Goal: Information Seeking & Learning: Learn about a topic

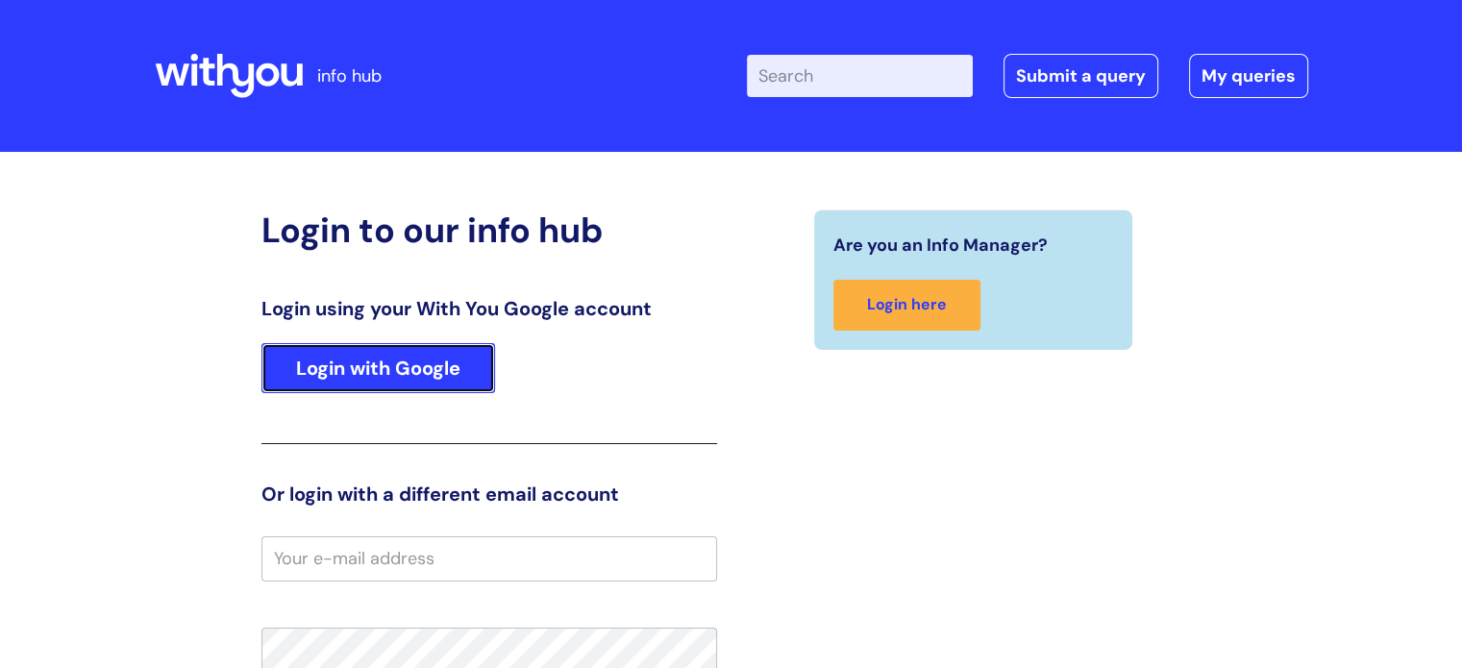
click at [332, 358] on link "Login with Google" at bounding box center [379, 368] width 234 height 50
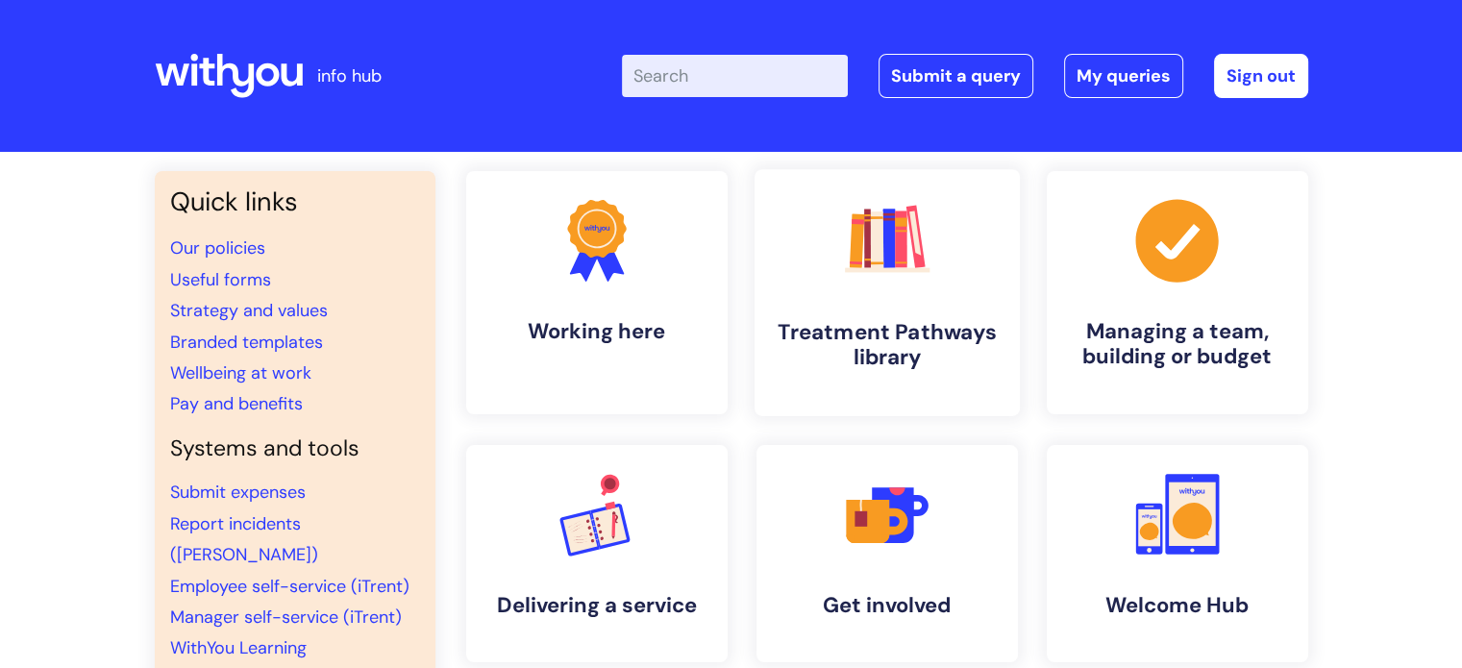
click at [851, 349] on h4 "Treatment Pathways library" at bounding box center [887, 345] width 235 height 52
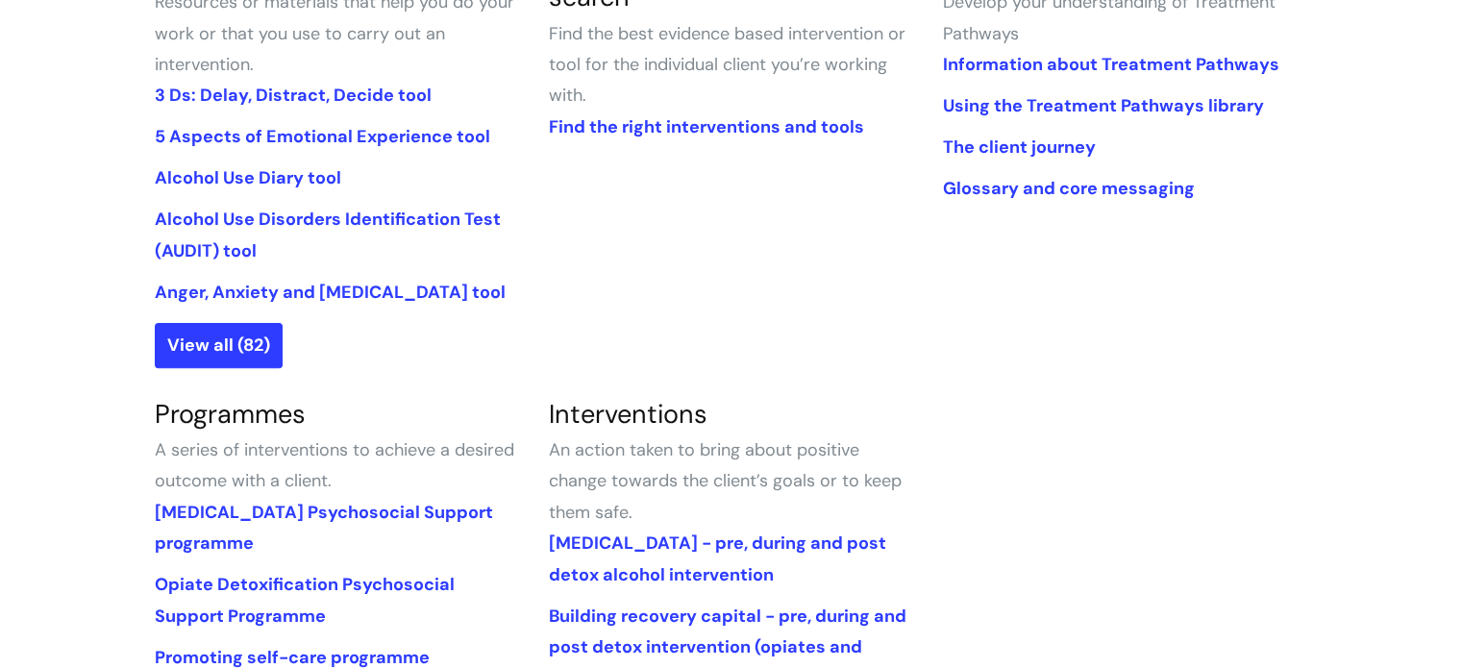
scroll to position [673, 0]
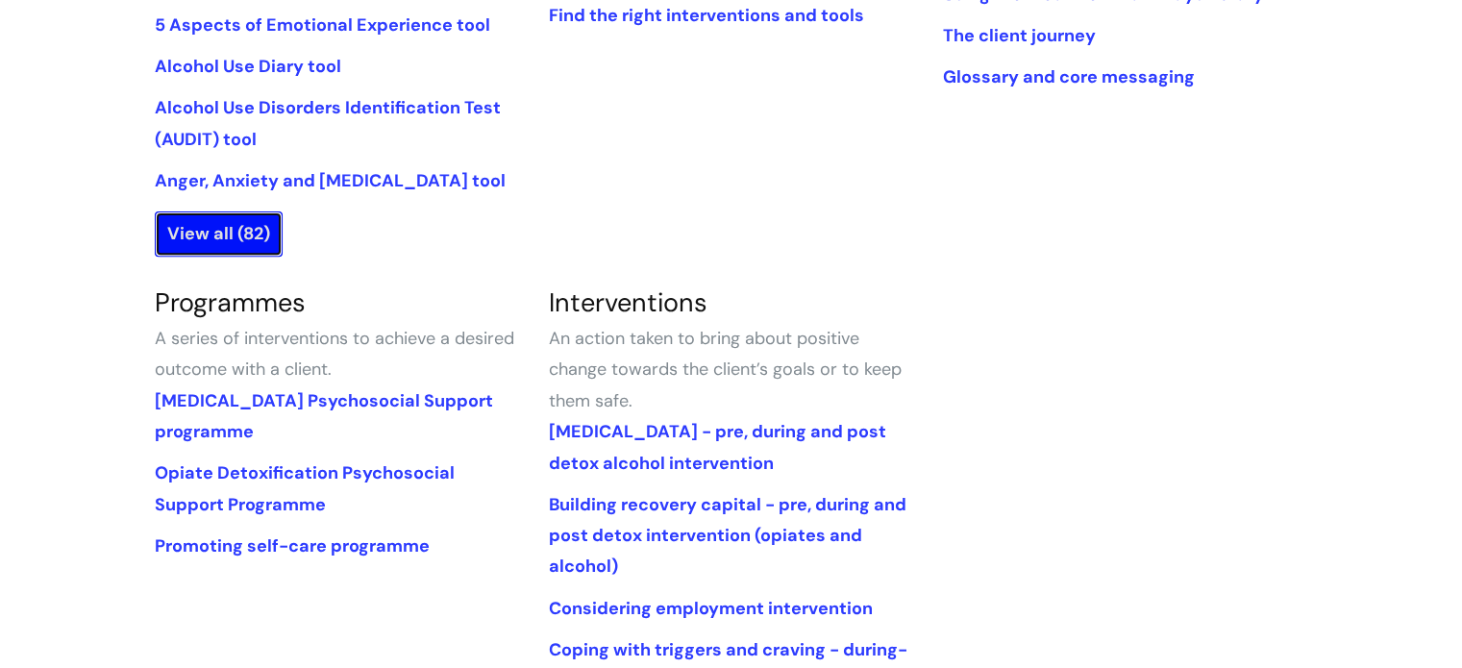
click at [257, 230] on link "View all (82)" at bounding box center [219, 234] width 128 height 44
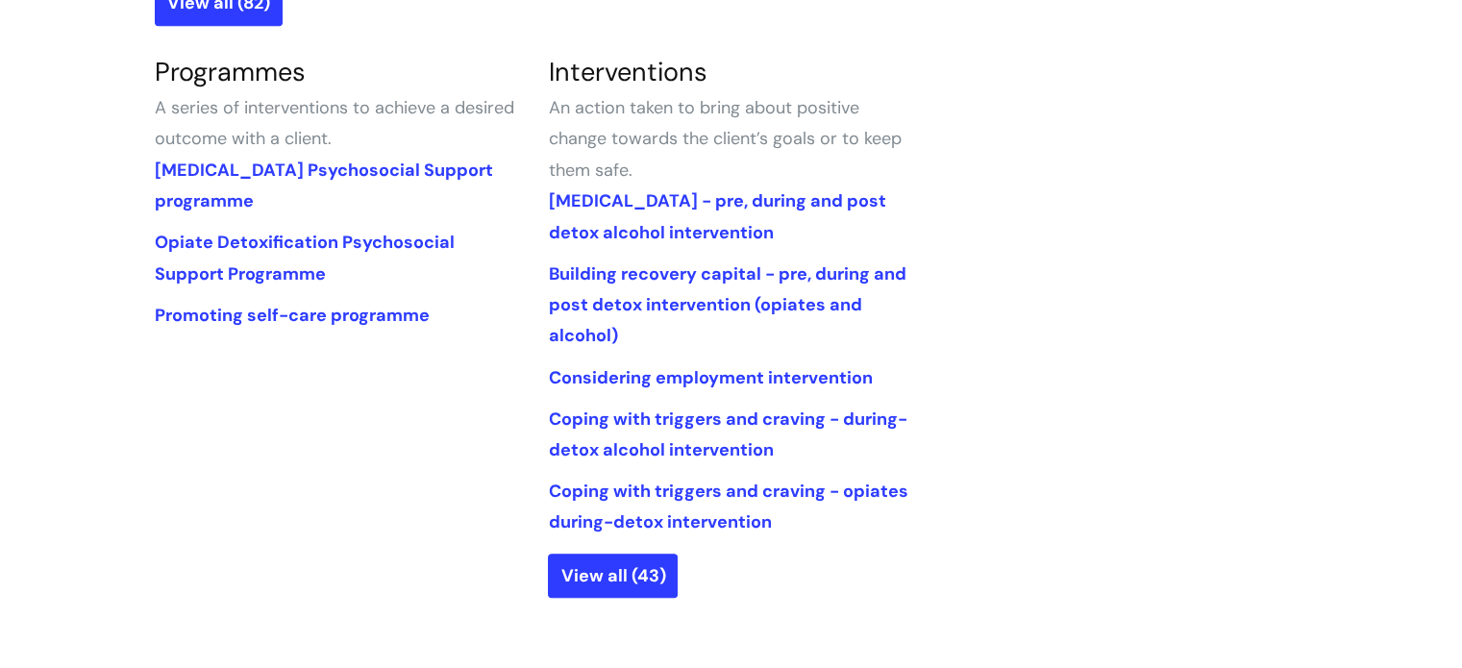
scroll to position [1058, 0]
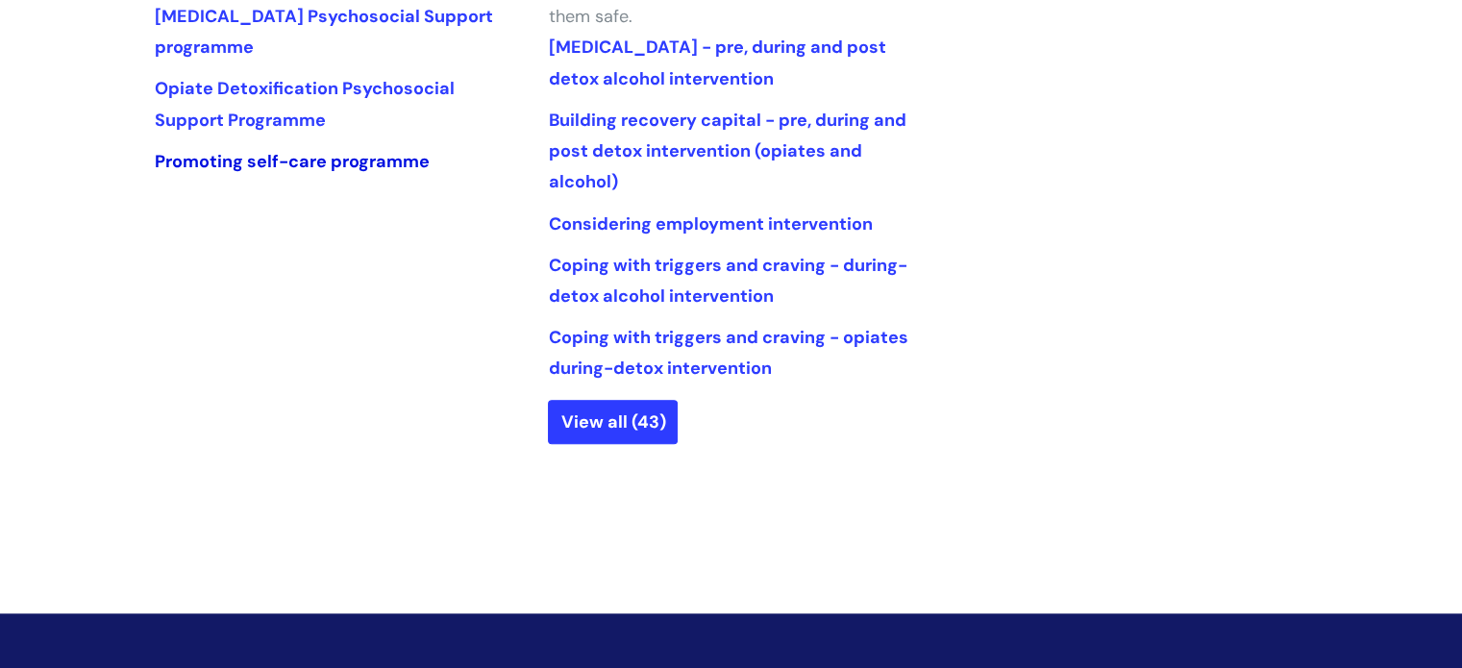
click at [220, 166] on link "Promoting self-care programme" at bounding box center [292, 161] width 275 height 23
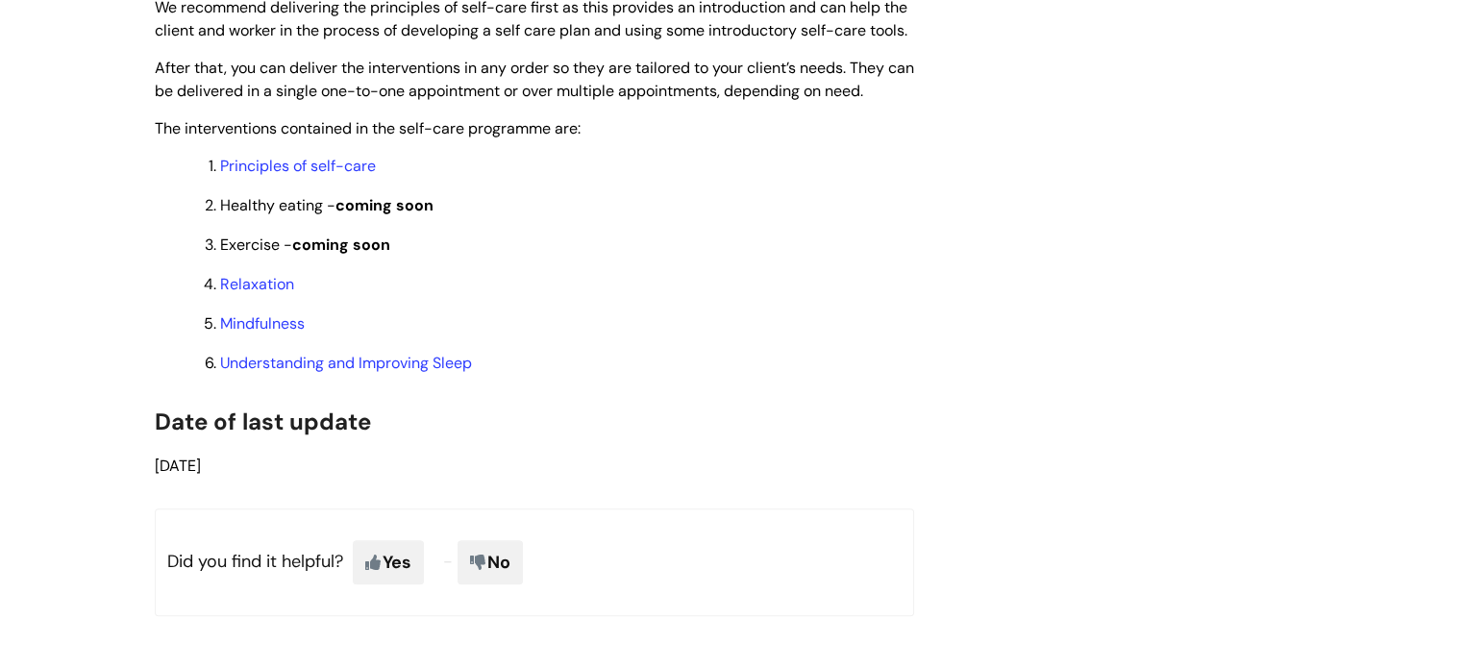
scroll to position [1476, 0]
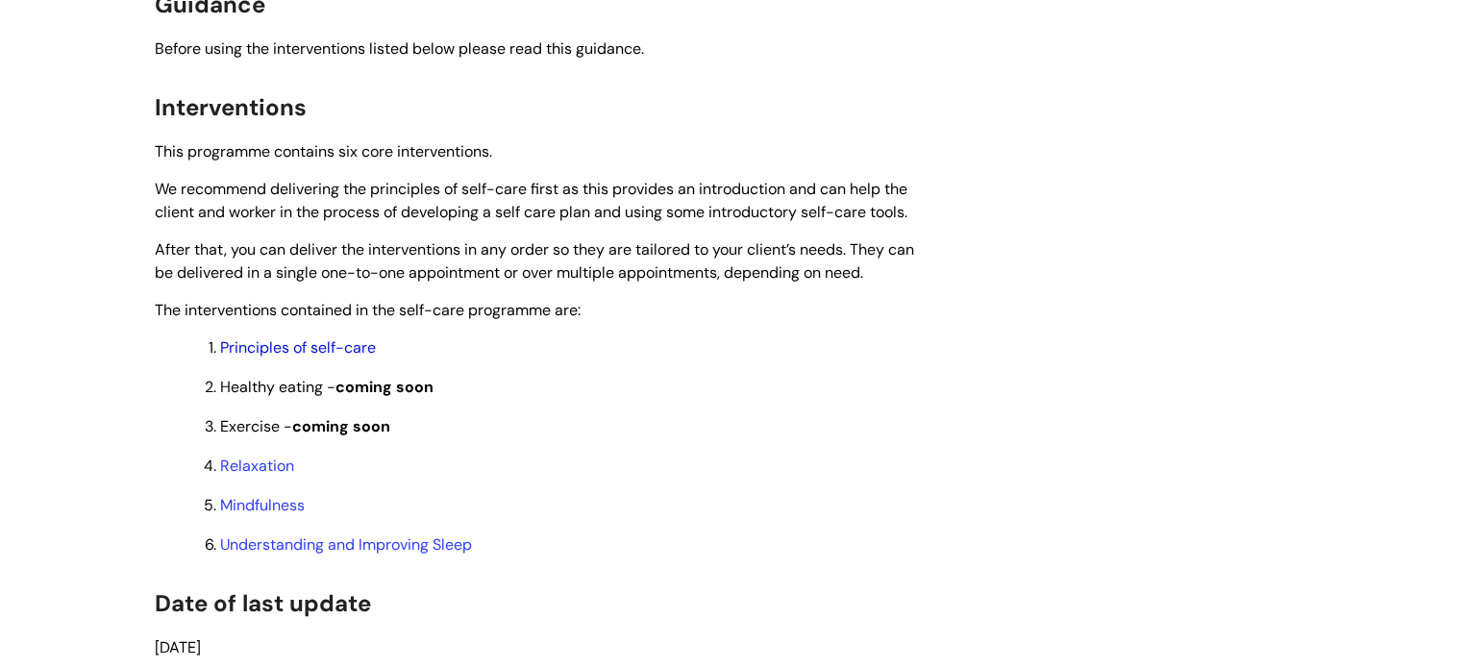
click at [323, 358] on link "Principles of self-care" at bounding box center [298, 347] width 156 height 20
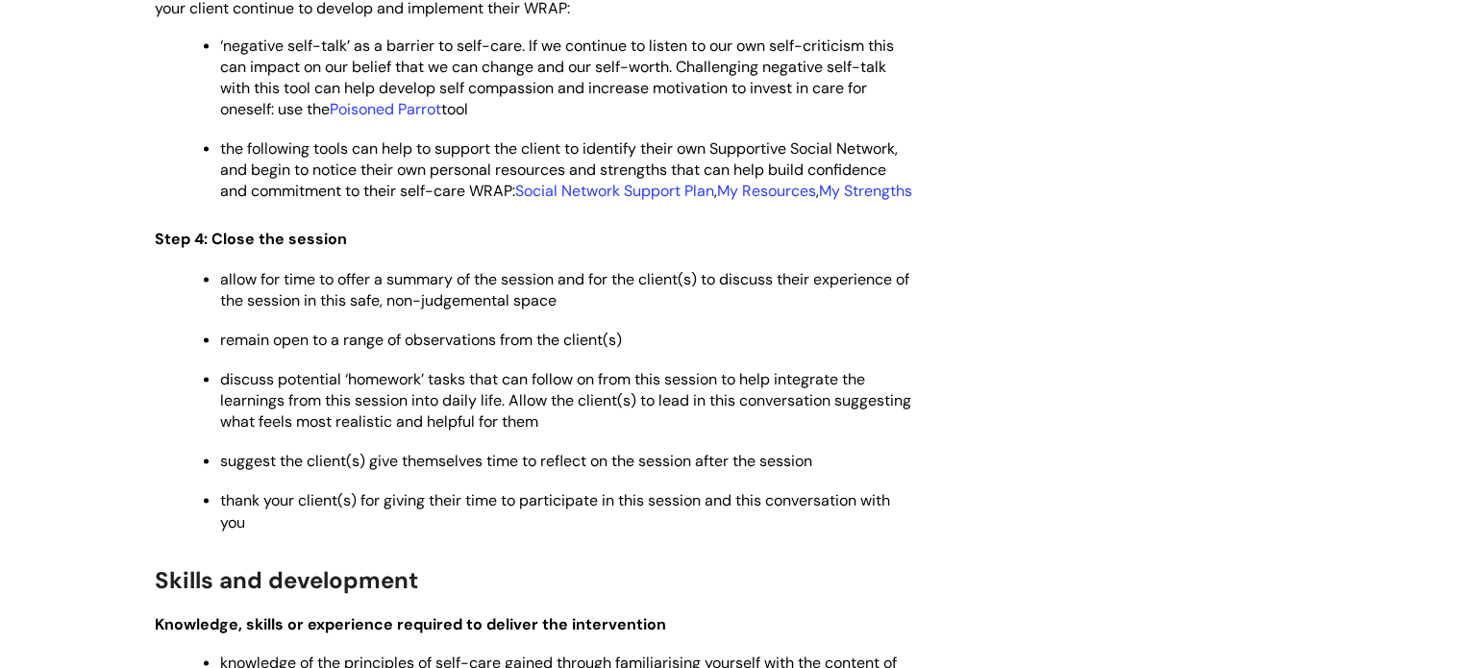
scroll to position [4327, 0]
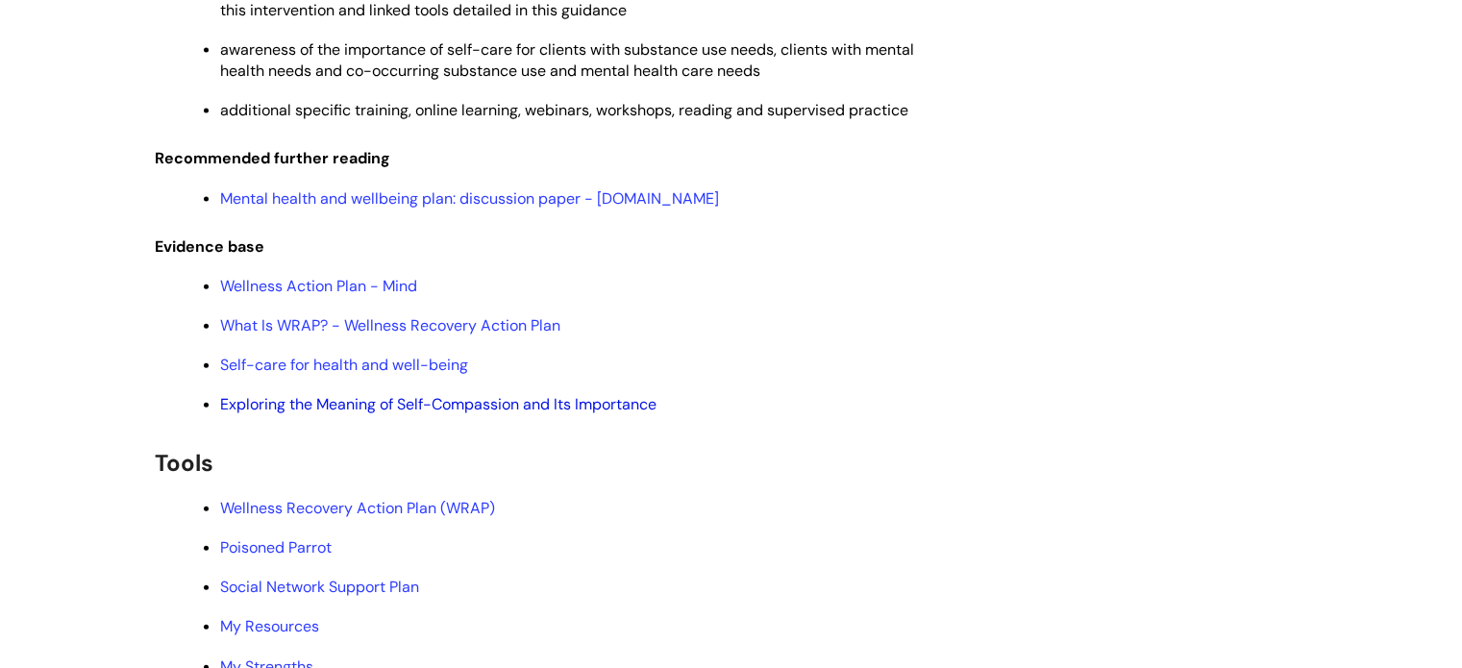
click at [402, 414] on link "Exploring the Meaning of Self-Compassion and Its Importance" at bounding box center [438, 404] width 437 height 20
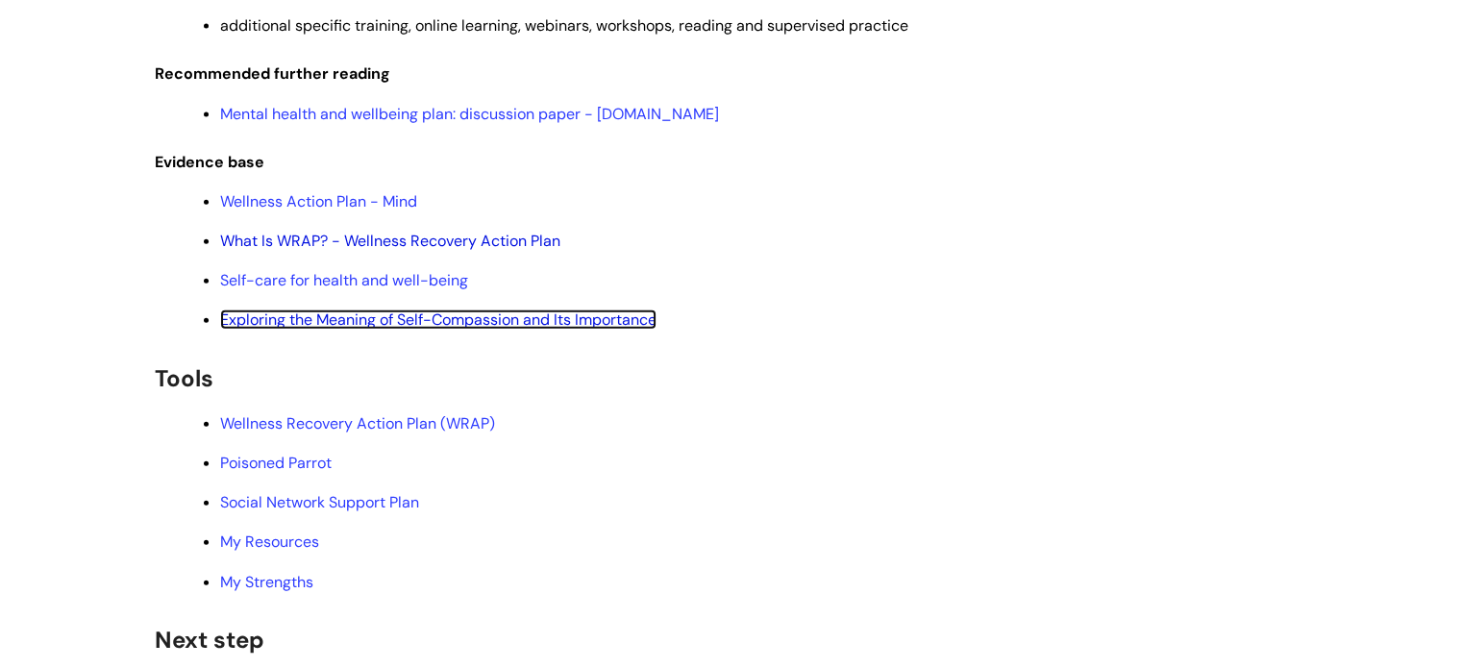
scroll to position [4519, 0]
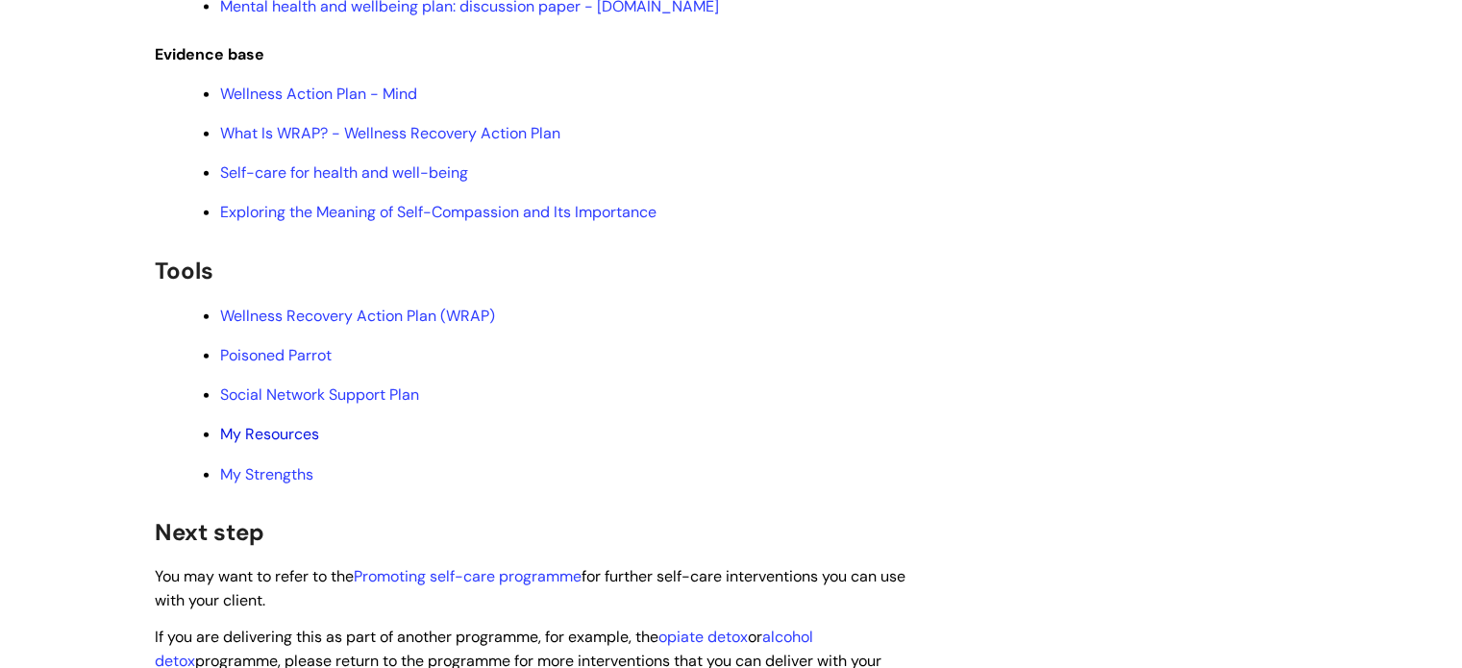
click at [288, 444] on link "My Resources" at bounding box center [269, 434] width 99 height 20
click at [274, 485] on link "My Strengths" at bounding box center [266, 474] width 93 height 20
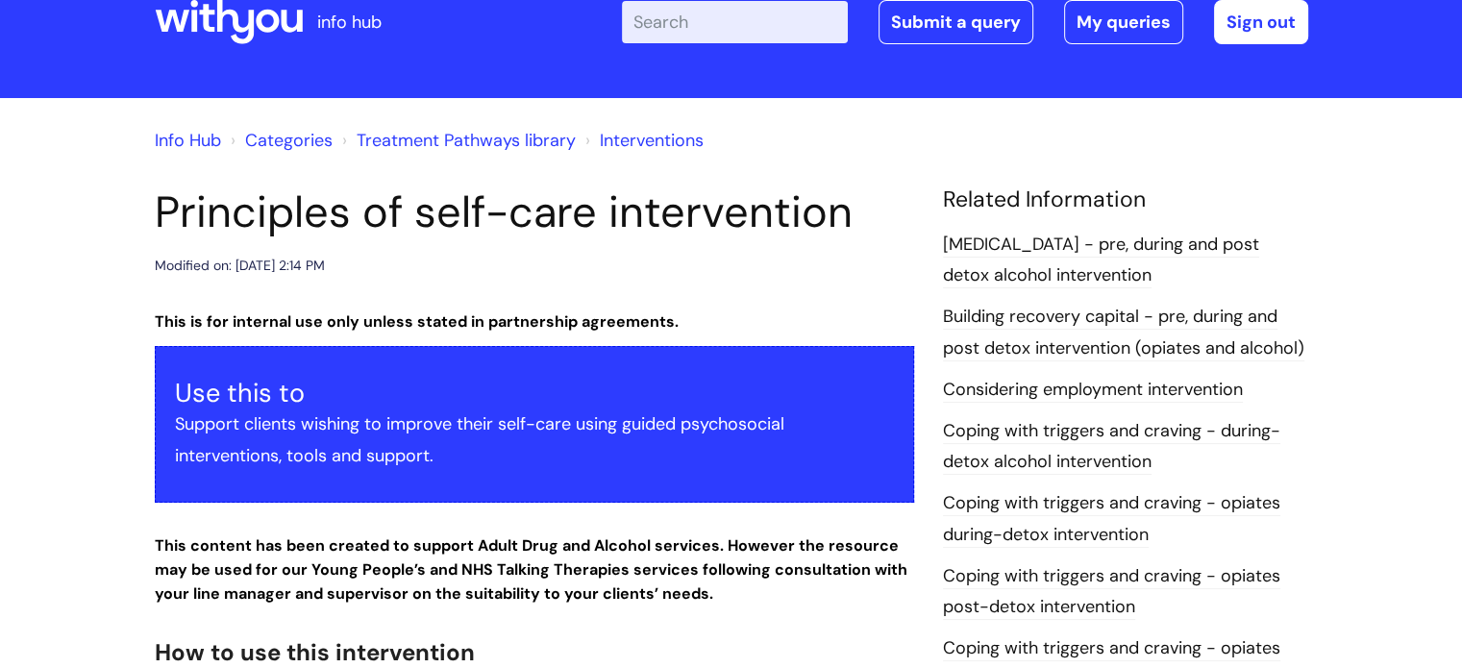
scroll to position [0, 0]
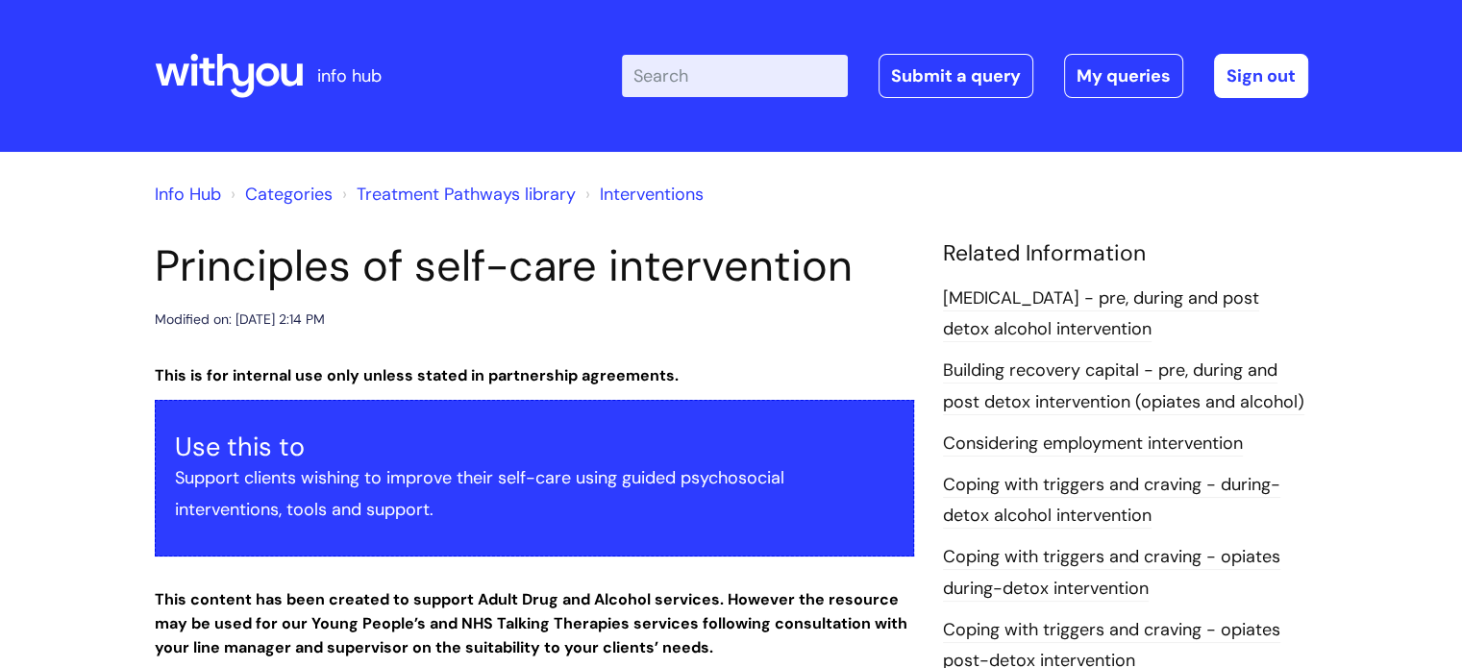
click at [687, 204] on link "Interventions" at bounding box center [652, 194] width 104 height 23
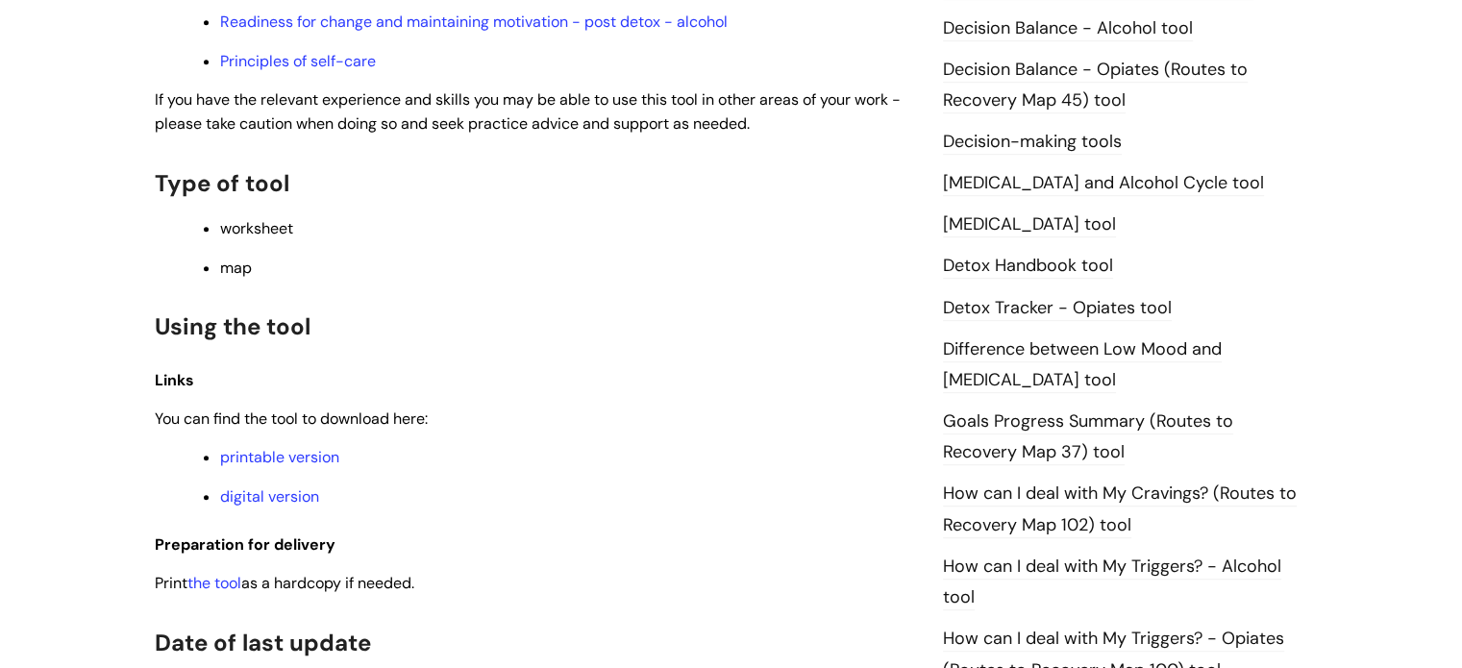
scroll to position [1250, 0]
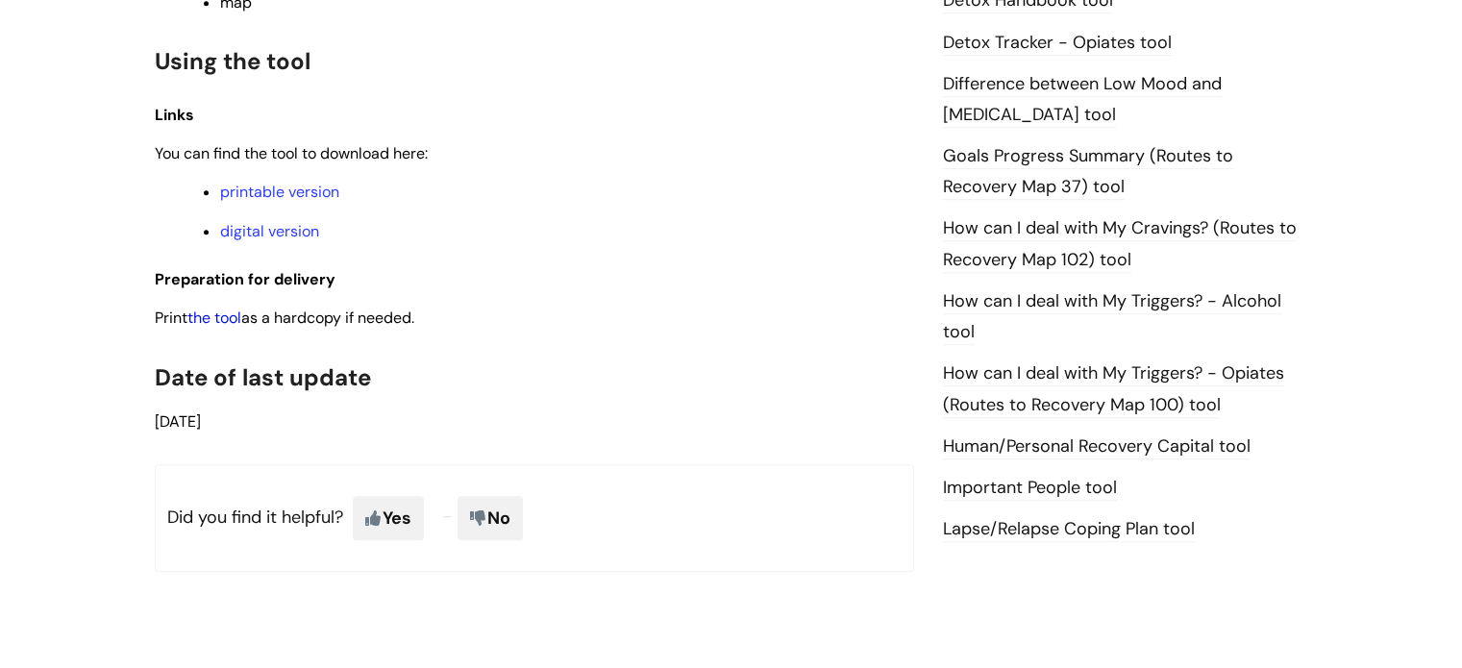
click at [227, 328] on link "the tool" at bounding box center [214, 318] width 54 height 20
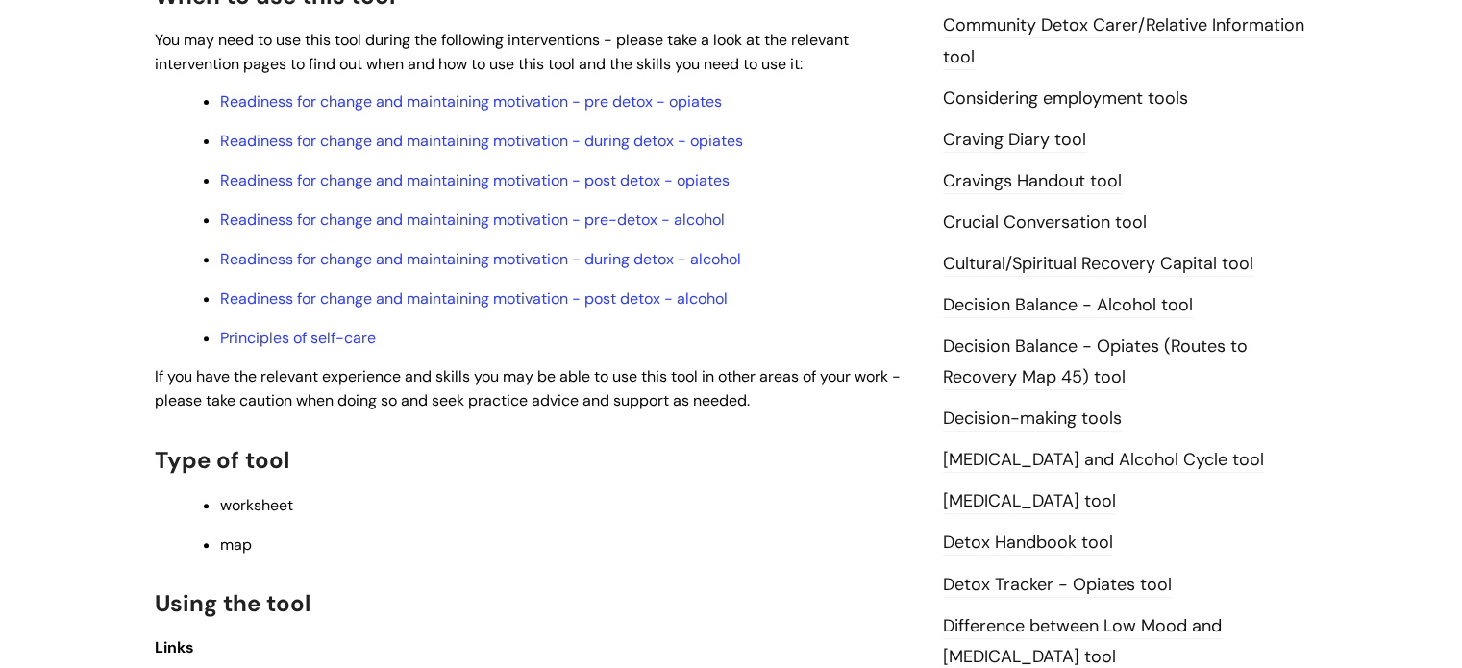
scroll to position [962, 0]
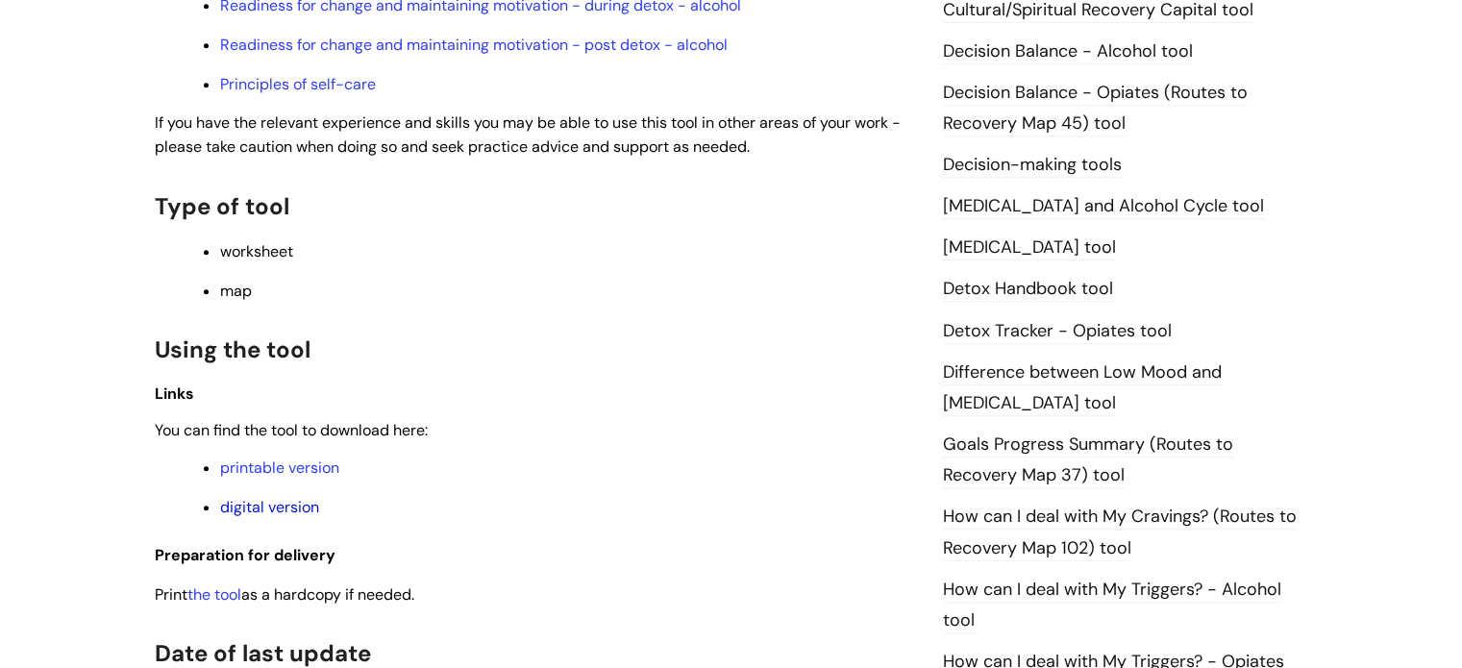
click at [292, 517] on link "digital version" at bounding box center [269, 507] width 99 height 20
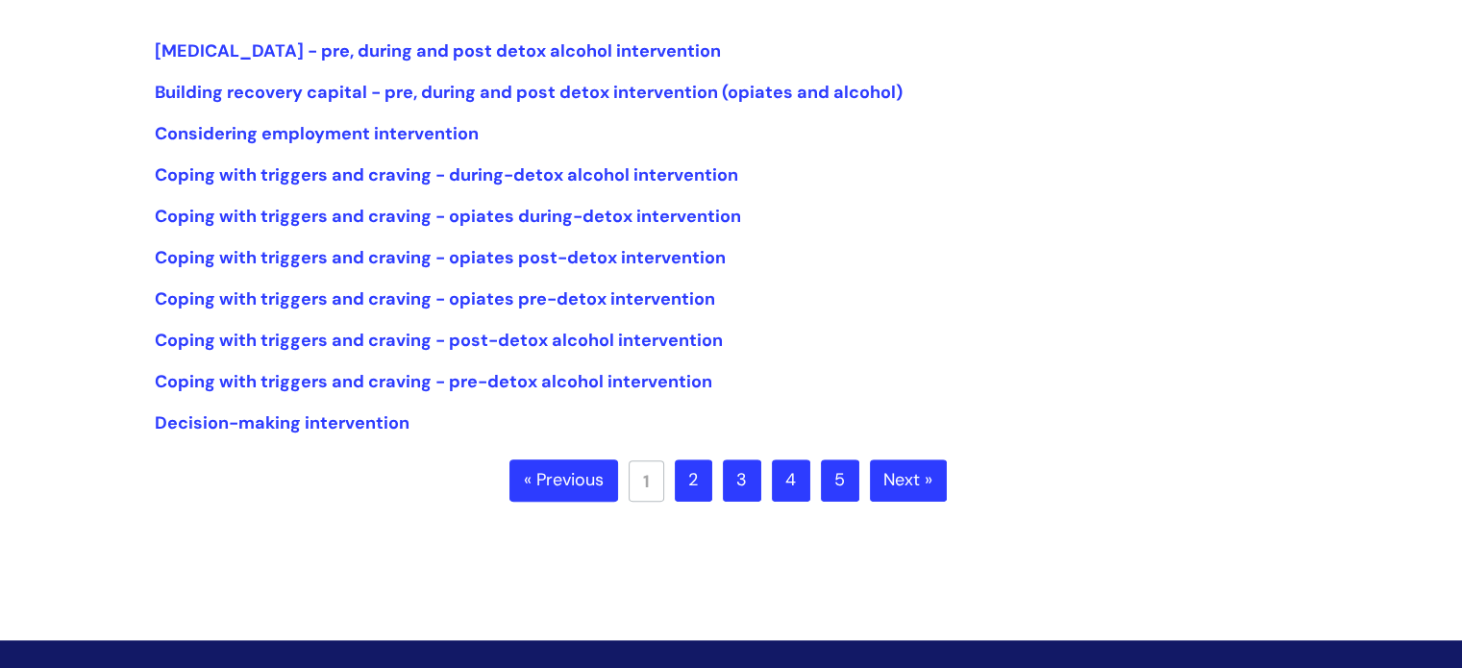
scroll to position [635, 0]
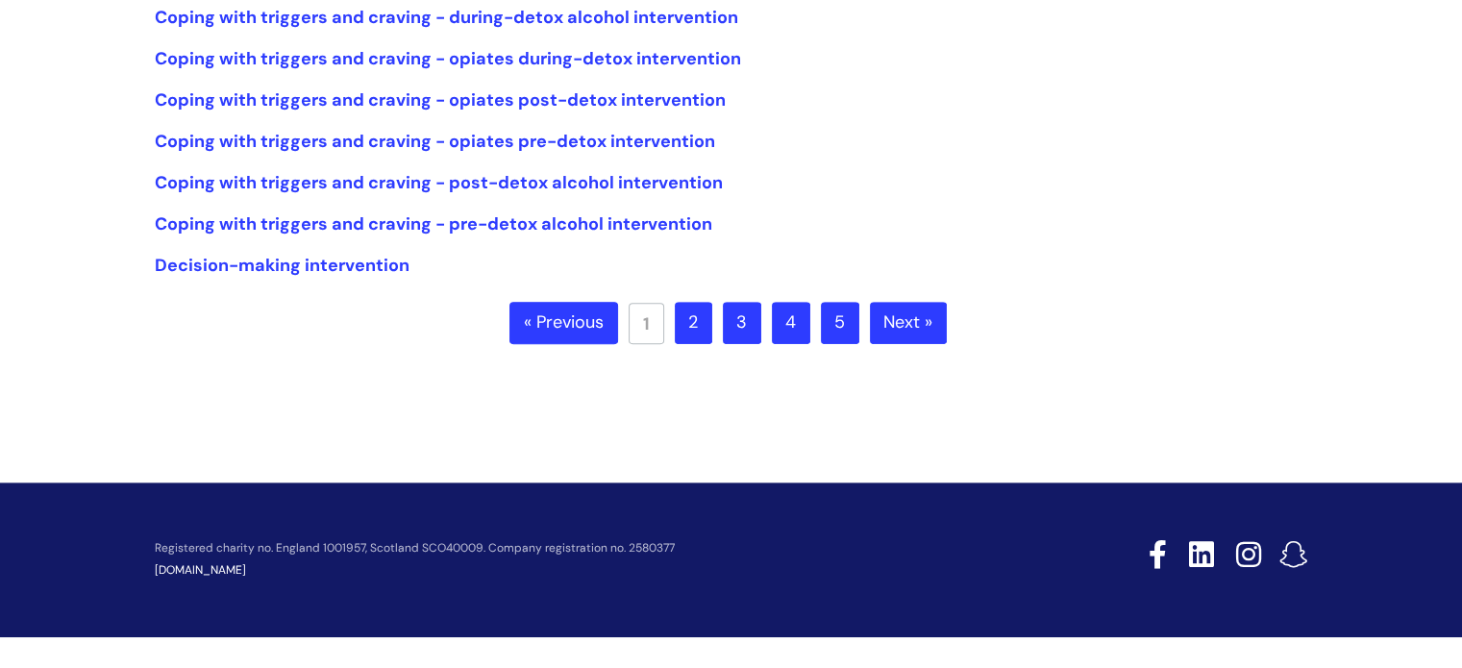
click at [769, 326] on ul "« Previous 1 2 3 4 5 Next »" at bounding box center [731, 335] width 443 height 67
click at [744, 321] on link "3" at bounding box center [742, 323] width 38 height 42
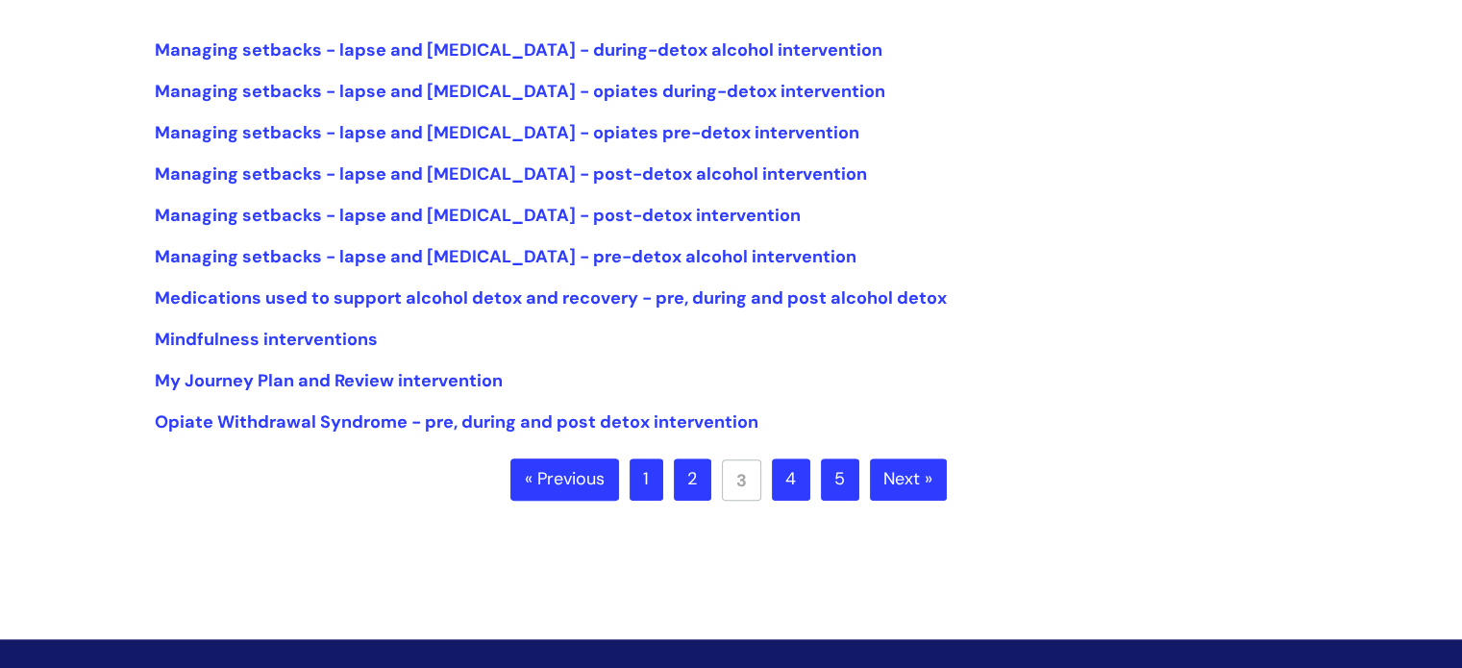
scroll to position [481, 0]
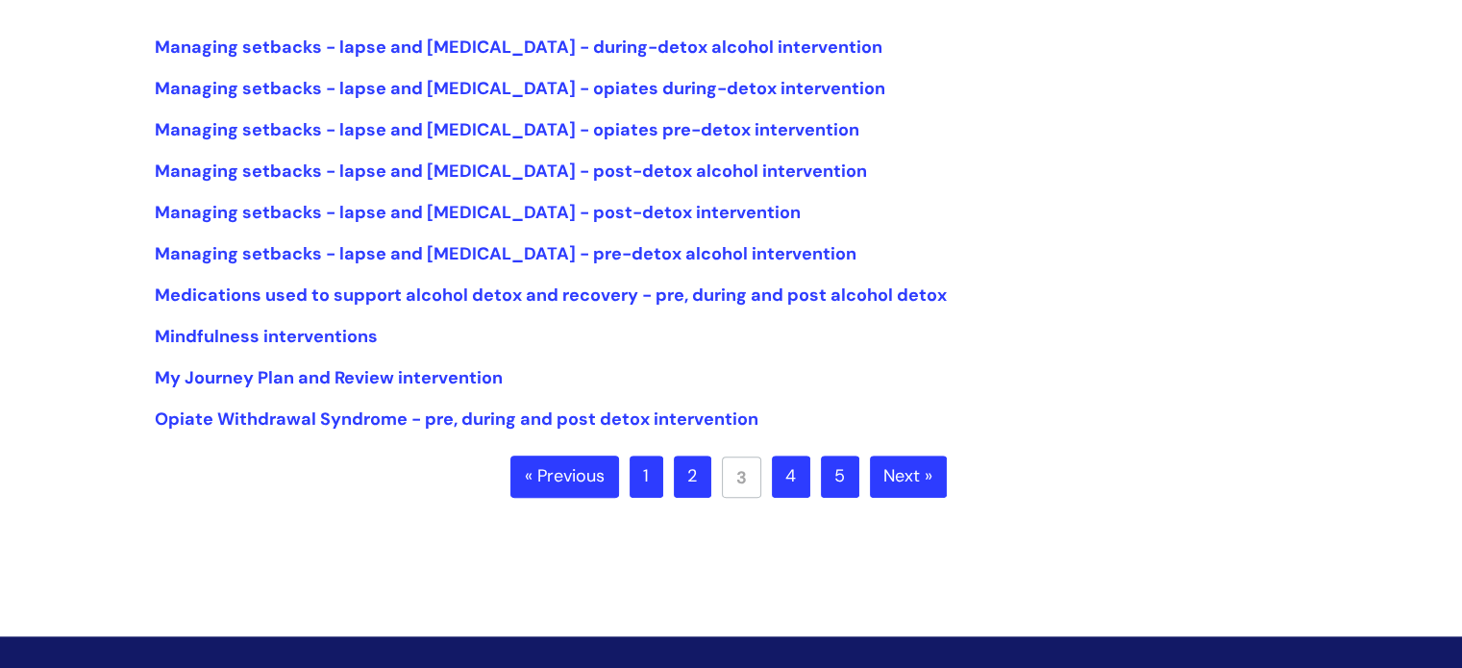
click at [794, 493] on link "4" at bounding box center [791, 477] width 38 height 42
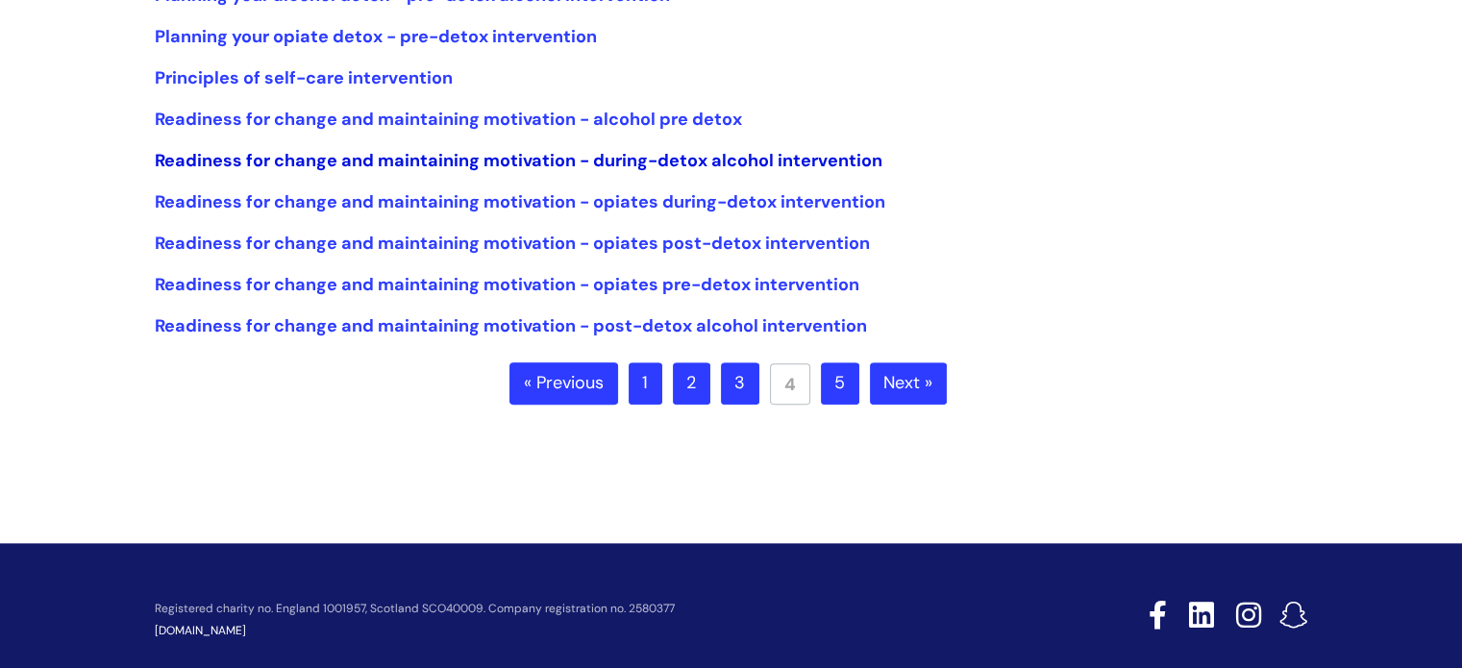
scroll to position [577, 0]
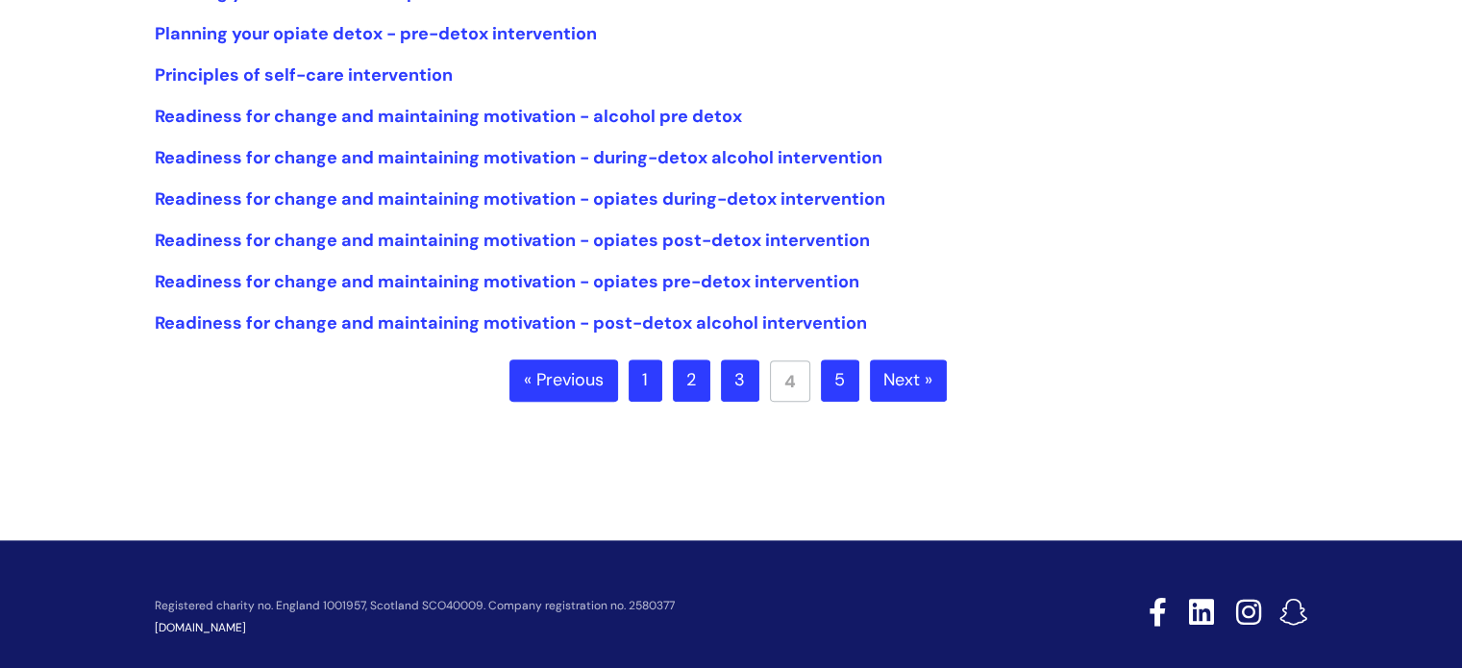
click at [836, 384] on link "5" at bounding box center [840, 381] width 38 height 42
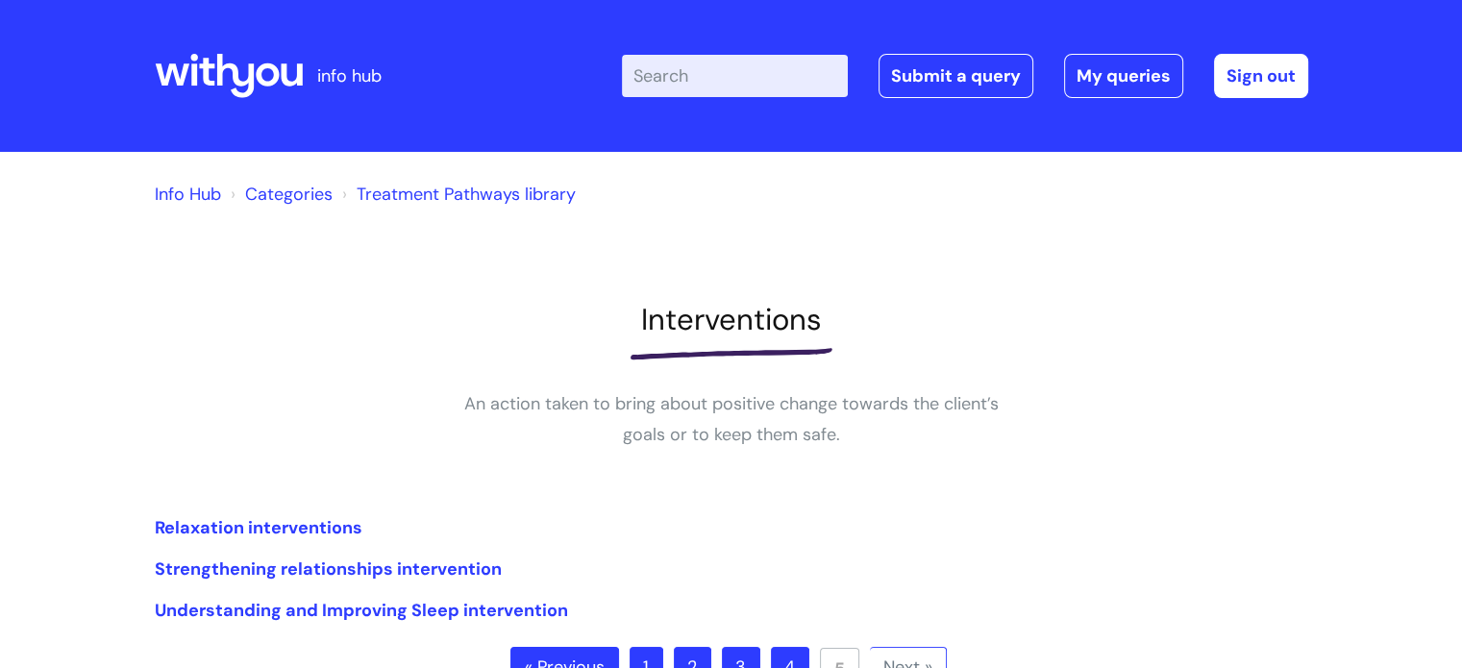
scroll to position [344, 0]
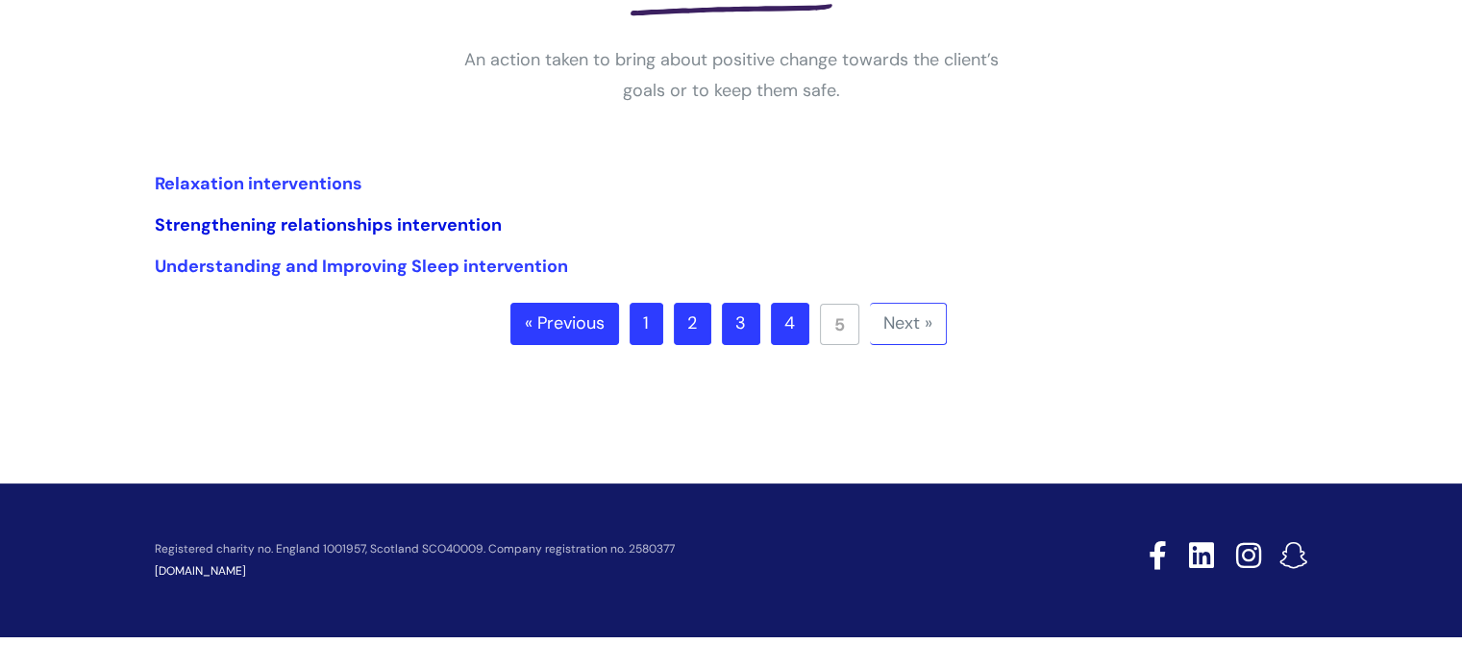
click at [262, 231] on link "Strengthening relationships intervention" at bounding box center [328, 224] width 347 height 23
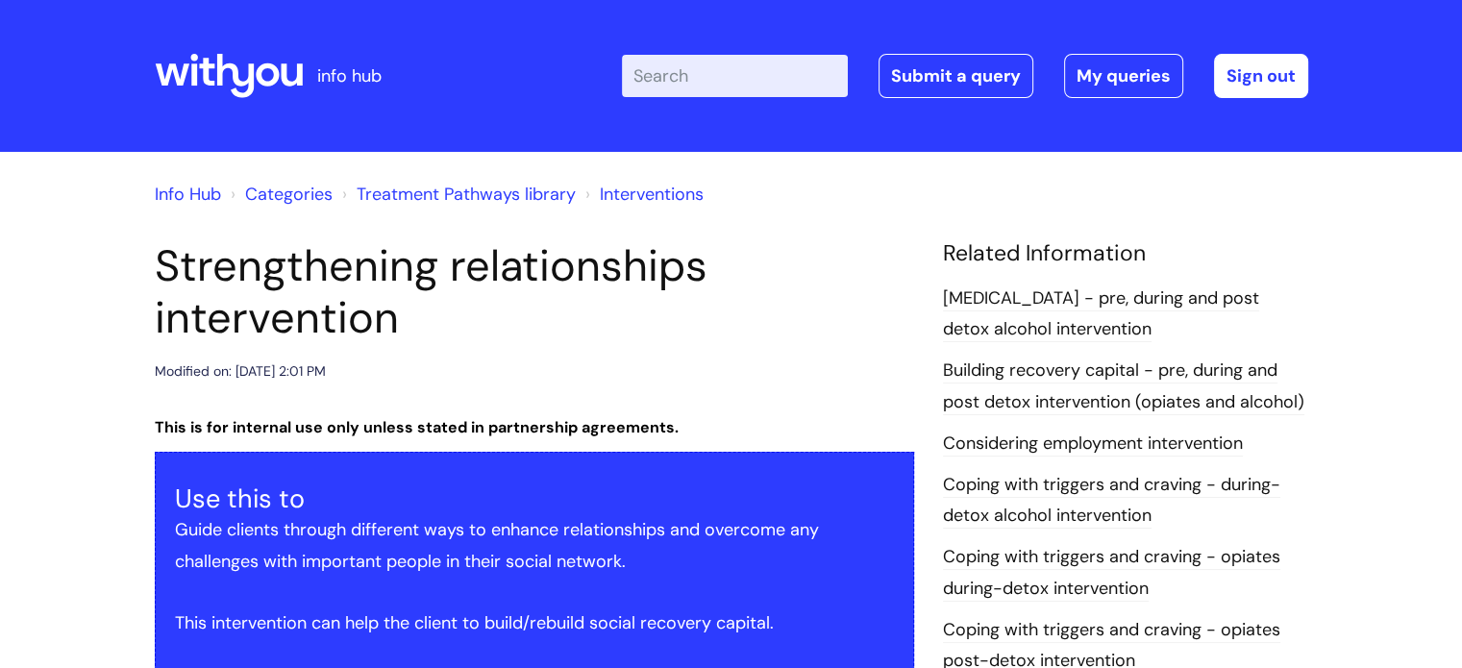
drag, startPoint x: 319, startPoint y: 264, endPoint x: 769, endPoint y: 354, distance: 458.8
click at [769, 354] on header "Strengthening relationships intervention Modified on: Wed, 12 Jun, 2024 at 2:01…" at bounding box center [535, 311] width 760 height 143
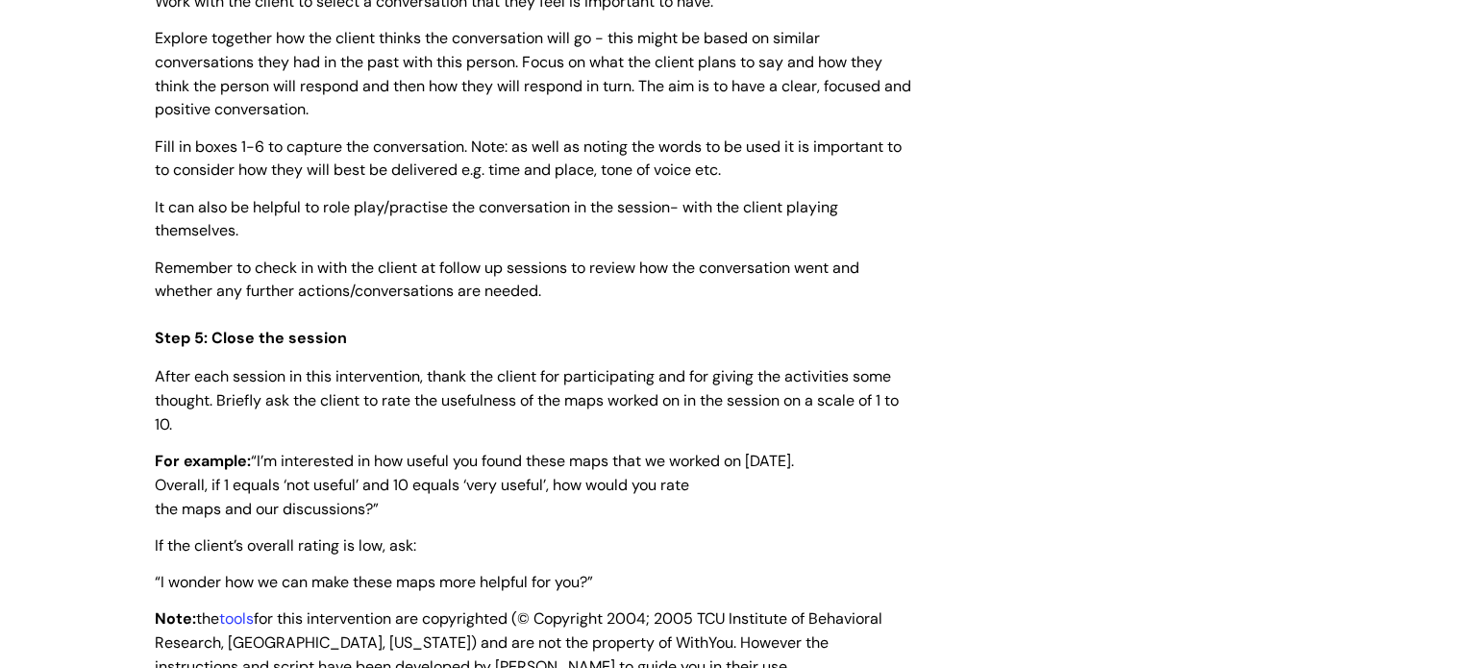
scroll to position [4038, 0]
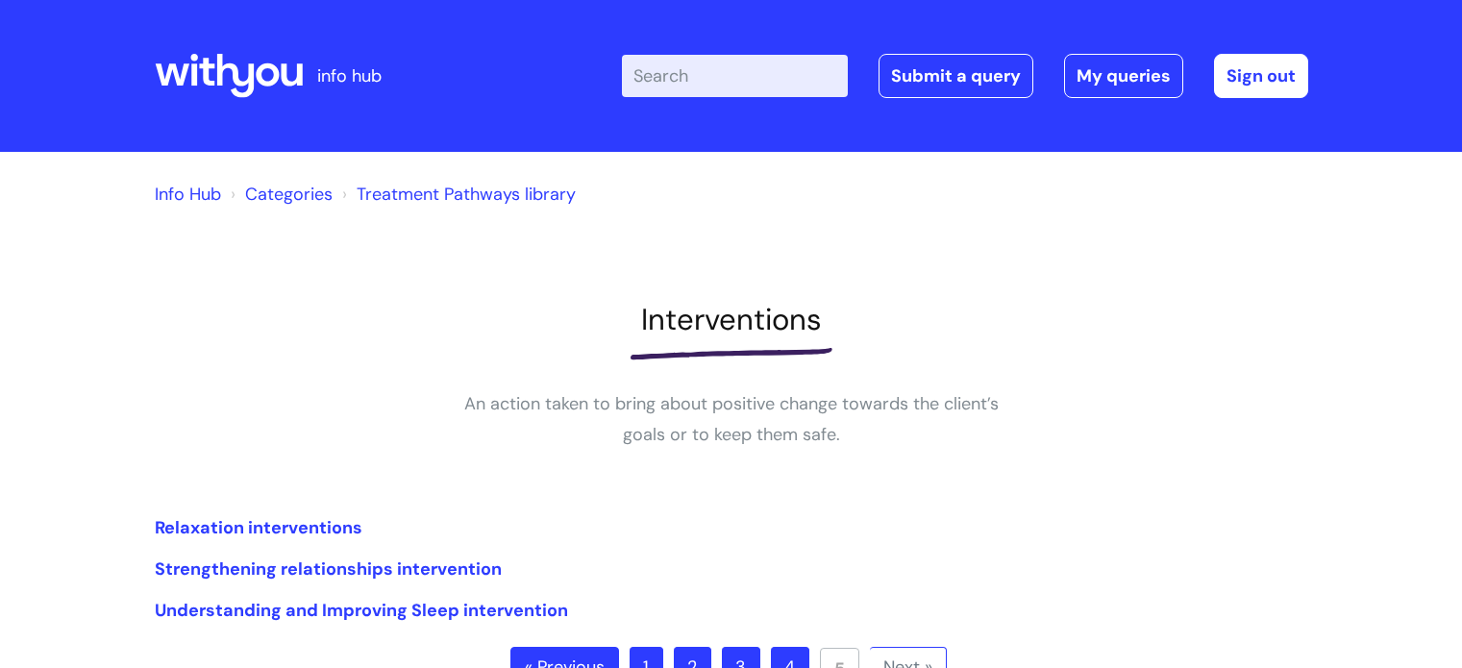
scroll to position [344, 0]
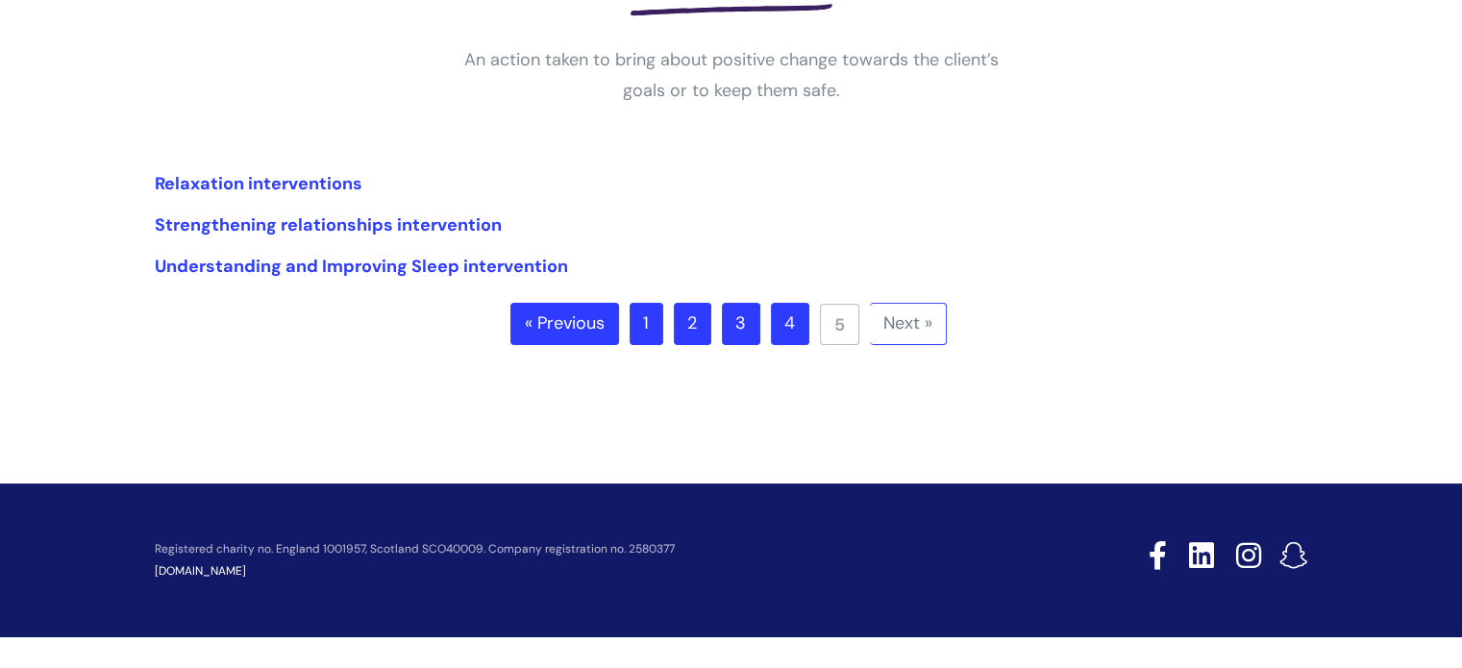
click at [873, 325] on link "Next »" at bounding box center [908, 324] width 77 height 42
click at [781, 323] on link "4" at bounding box center [790, 324] width 38 height 42
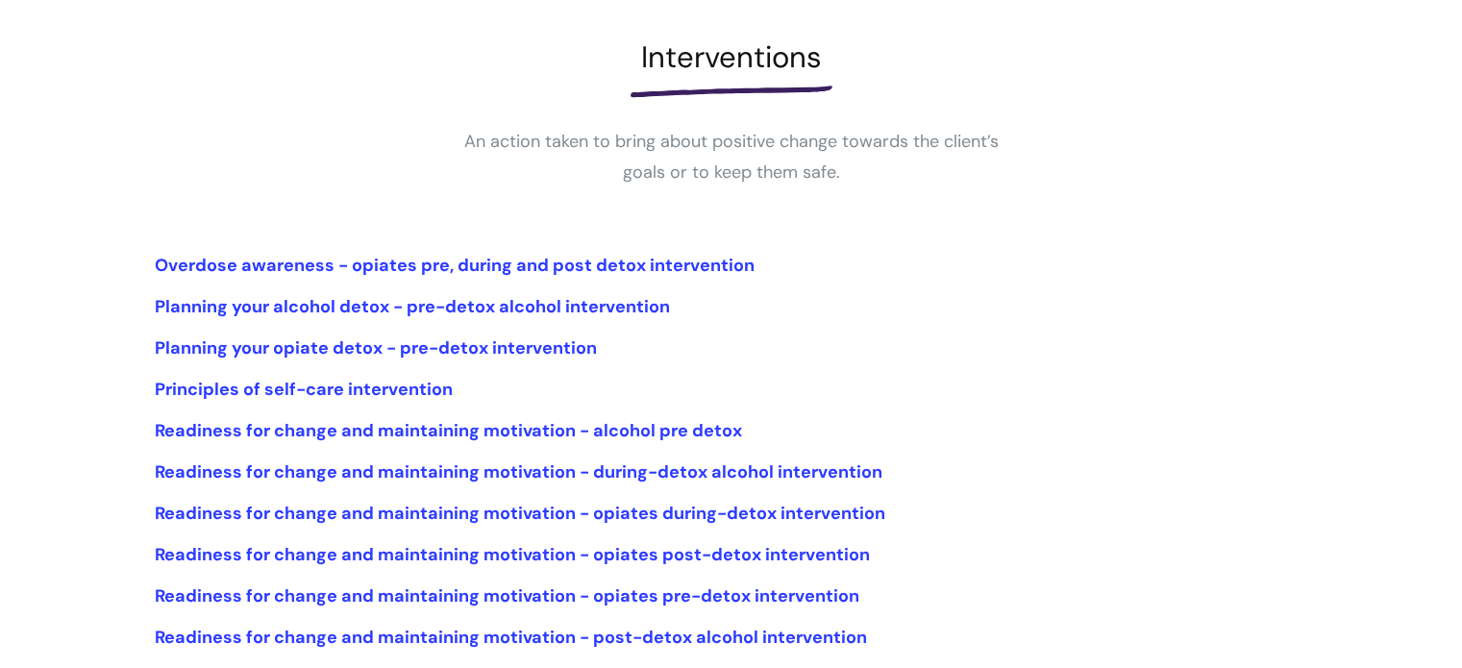
scroll to position [370, 0]
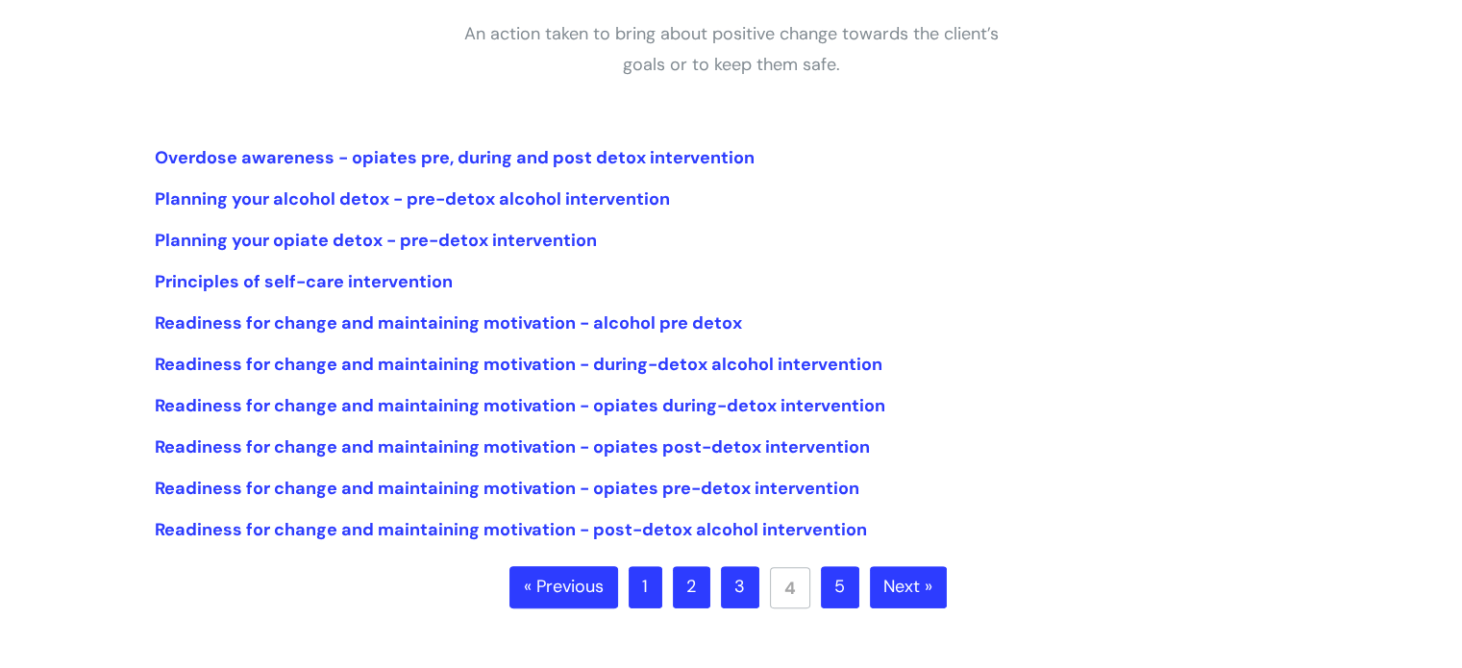
click at [696, 595] on link "2" at bounding box center [691, 587] width 37 height 42
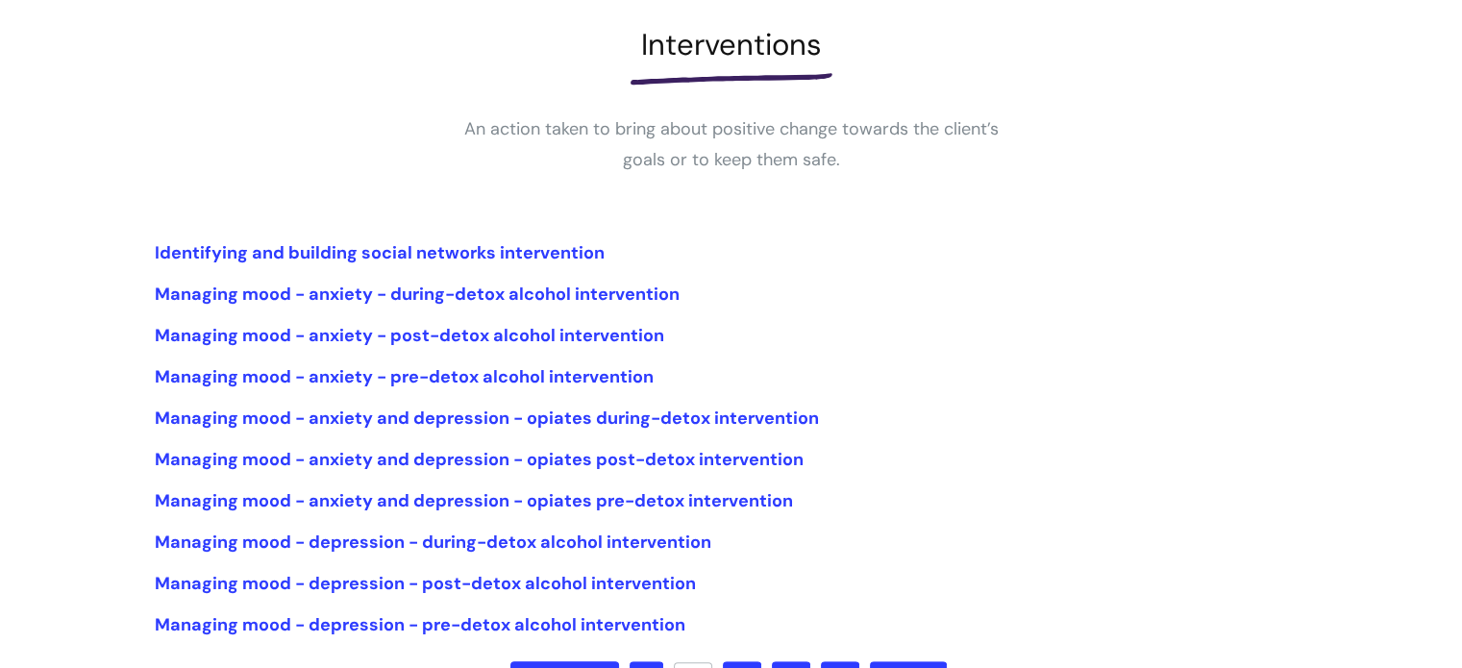
scroll to position [481, 0]
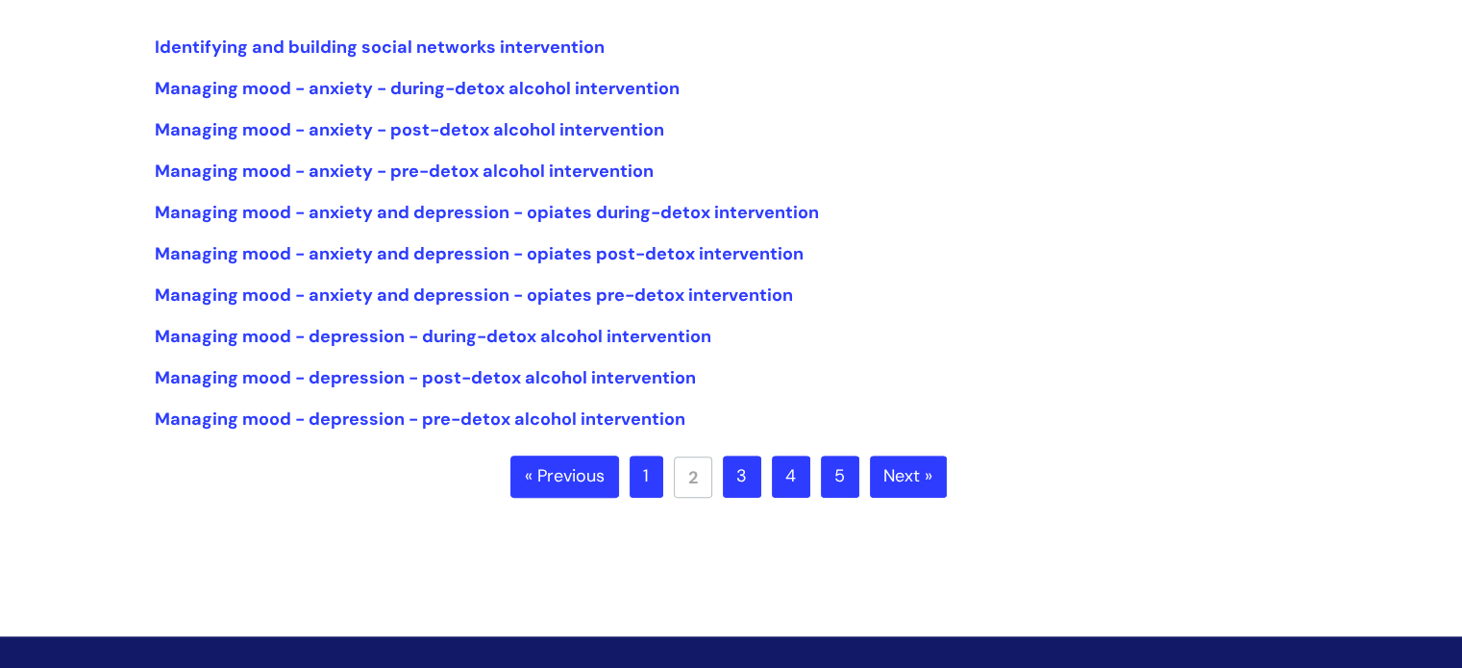
click at [731, 484] on link "3" at bounding box center [742, 477] width 38 height 42
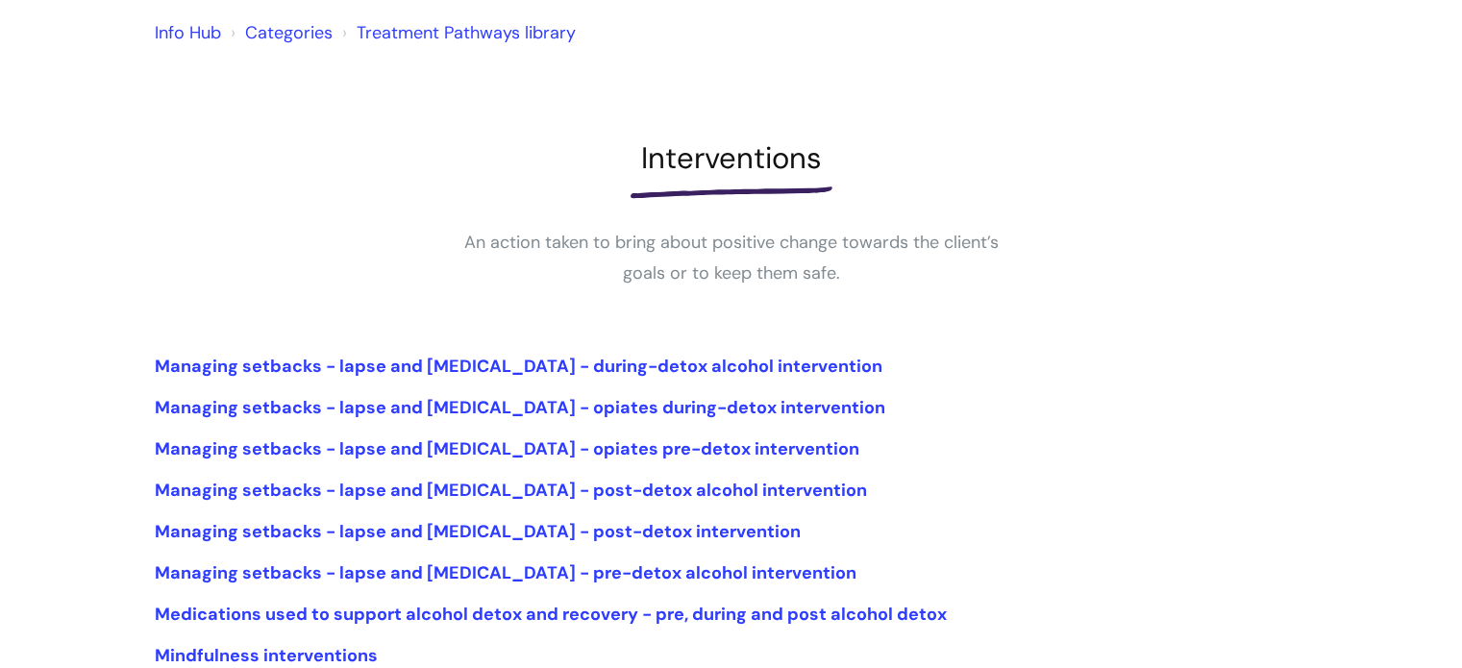
scroll to position [397, 0]
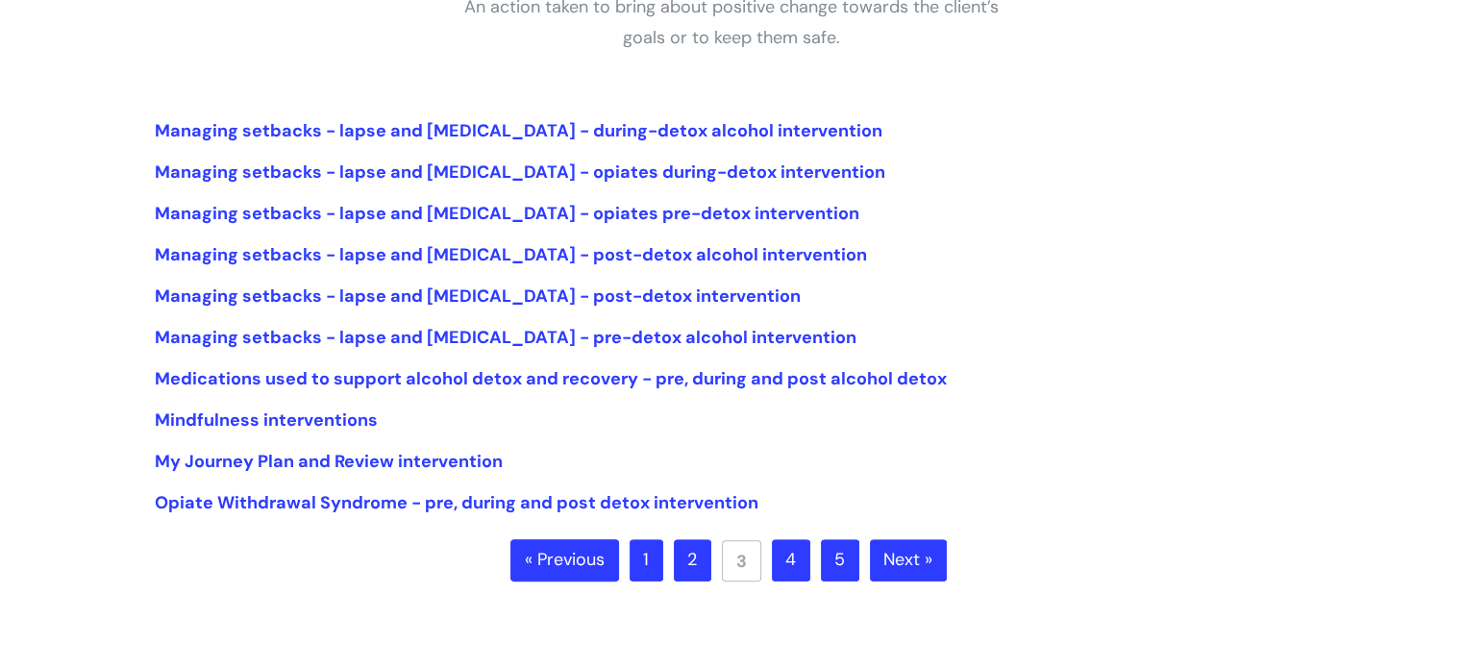
click at [649, 562] on link "1" at bounding box center [647, 560] width 34 height 42
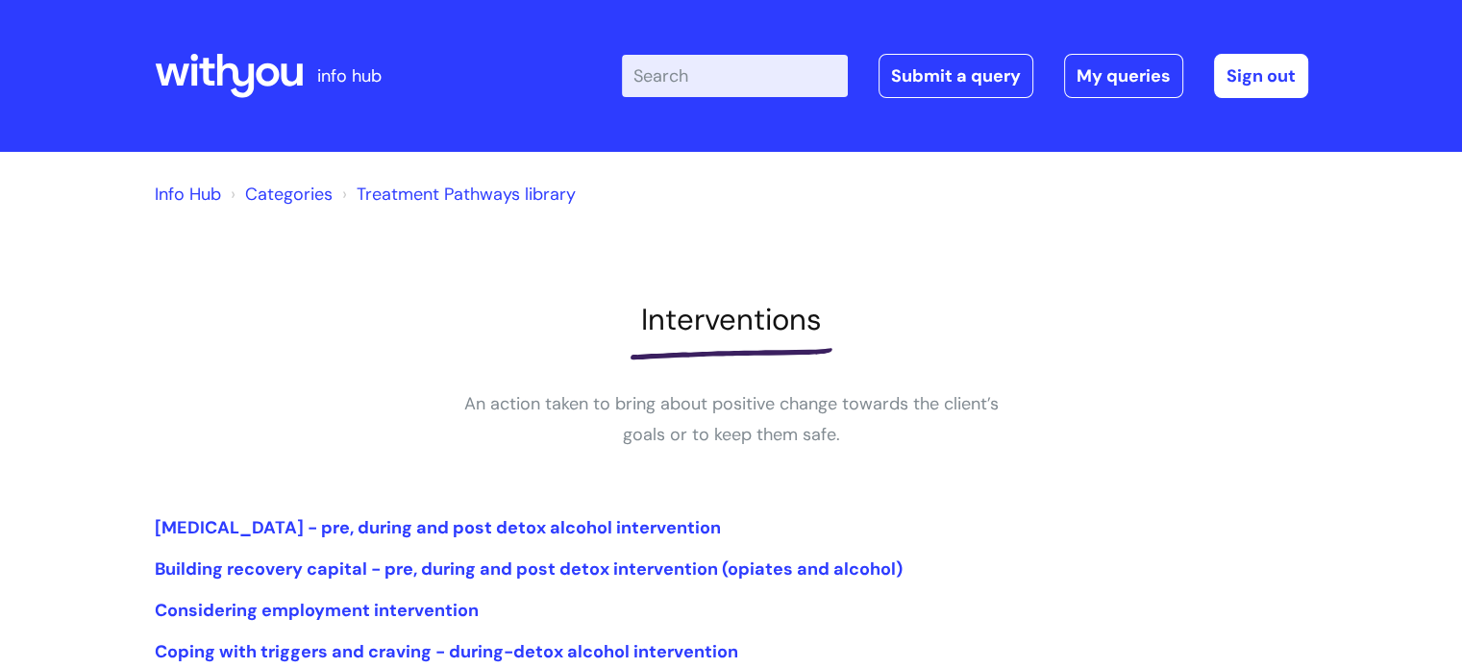
click at [435, 208] on li "Treatment Pathways library" at bounding box center [456, 194] width 238 height 31
click at [419, 199] on link "Treatment Pathways library" at bounding box center [466, 194] width 219 height 23
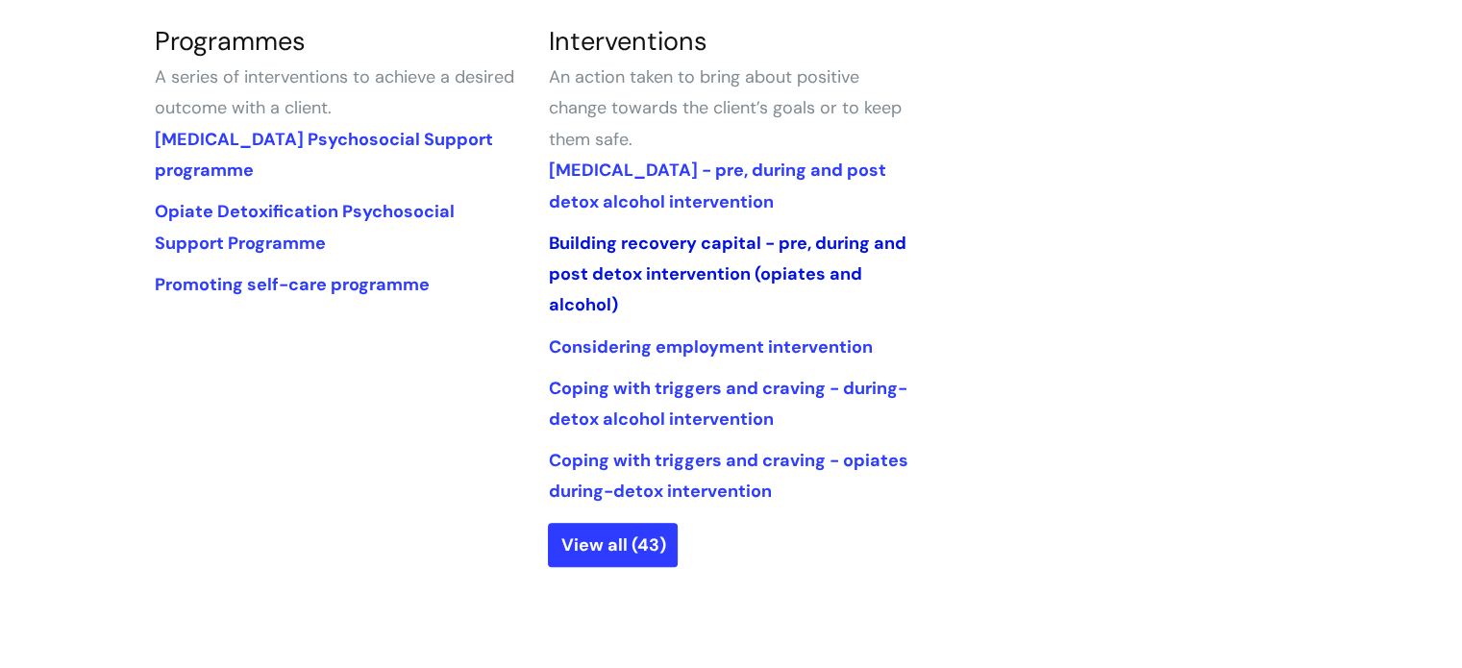
scroll to position [962, 0]
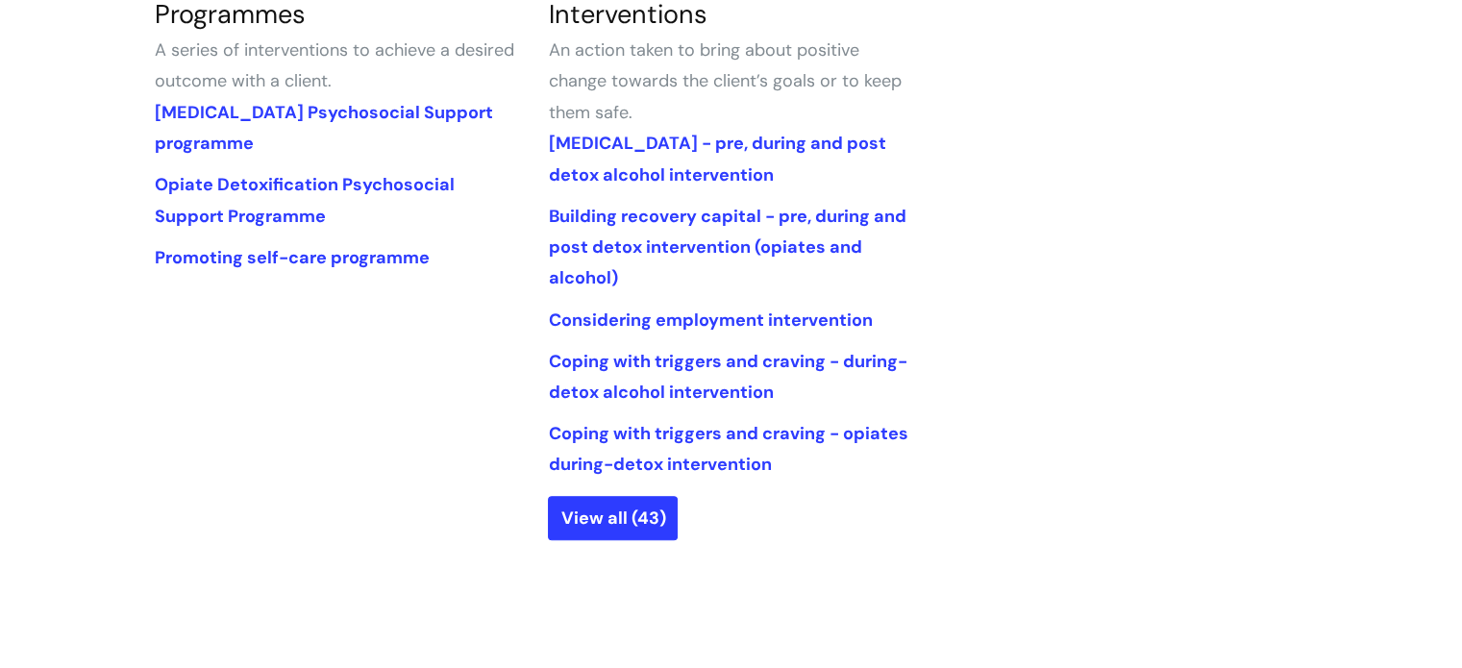
click at [269, 242] on li "Promoting self-care programme" at bounding box center [337, 257] width 365 height 31
click at [597, 507] on link "View all (43)" at bounding box center [613, 518] width 130 height 44
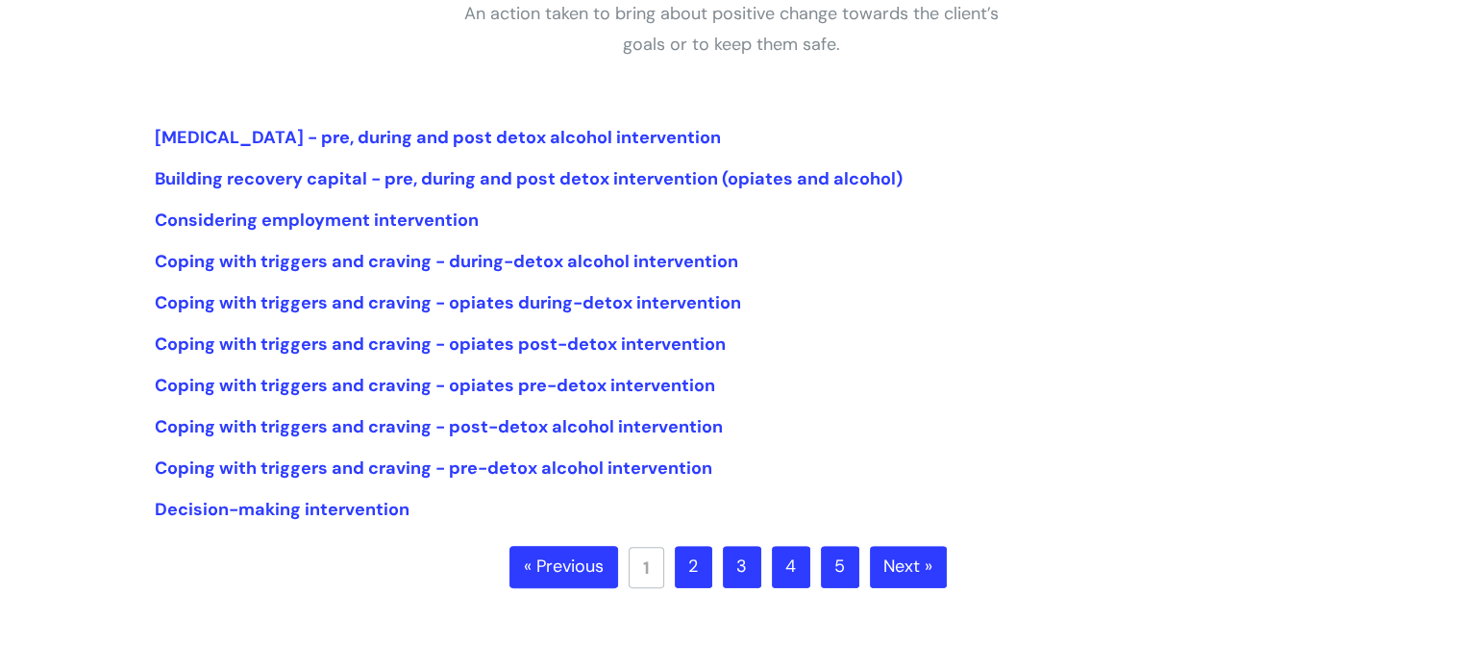
scroll to position [481, 0]
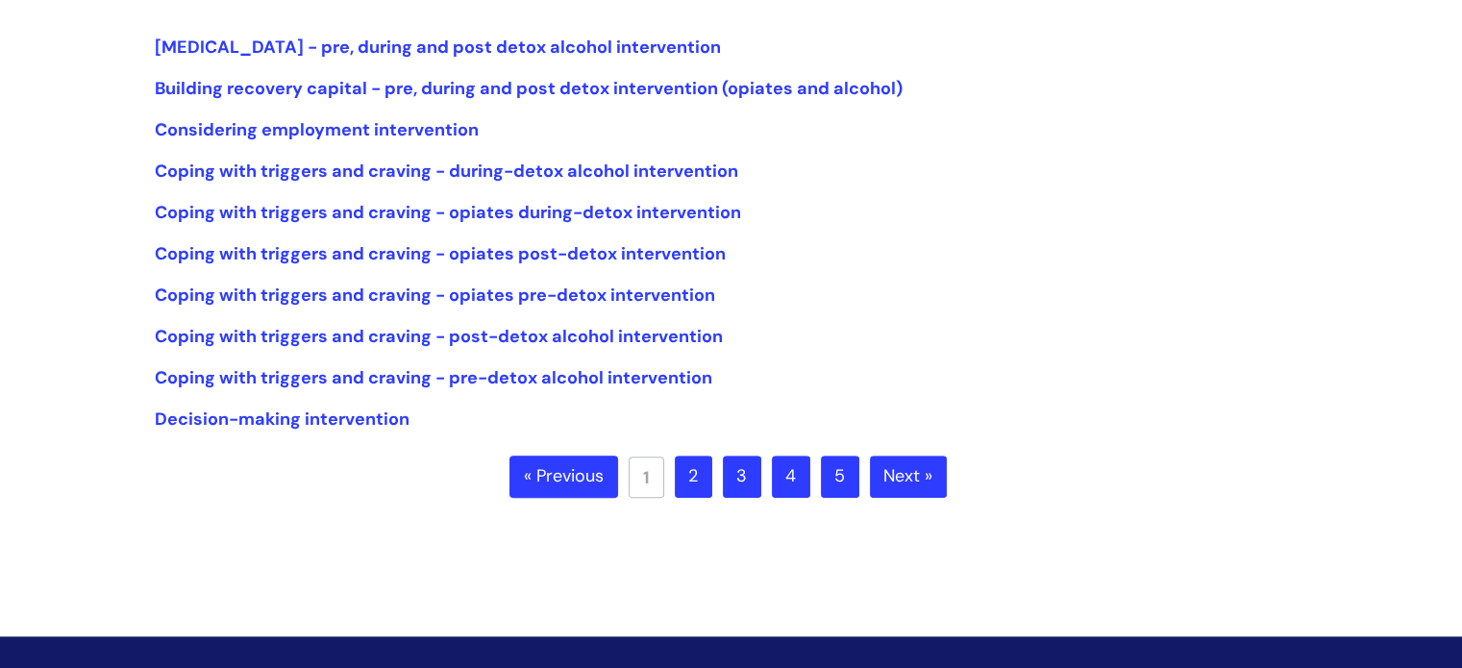
click at [693, 480] on link "2" at bounding box center [693, 477] width 37 height 42
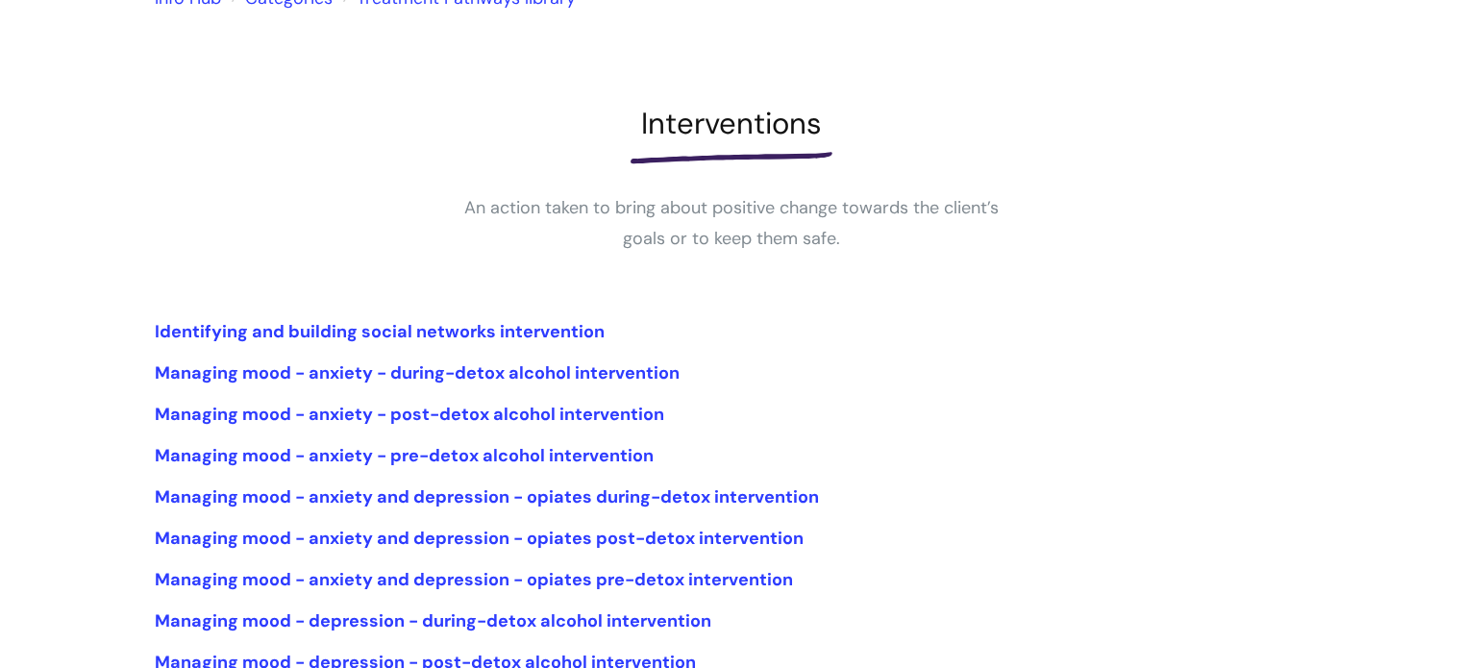
scroll to position [385, 0]
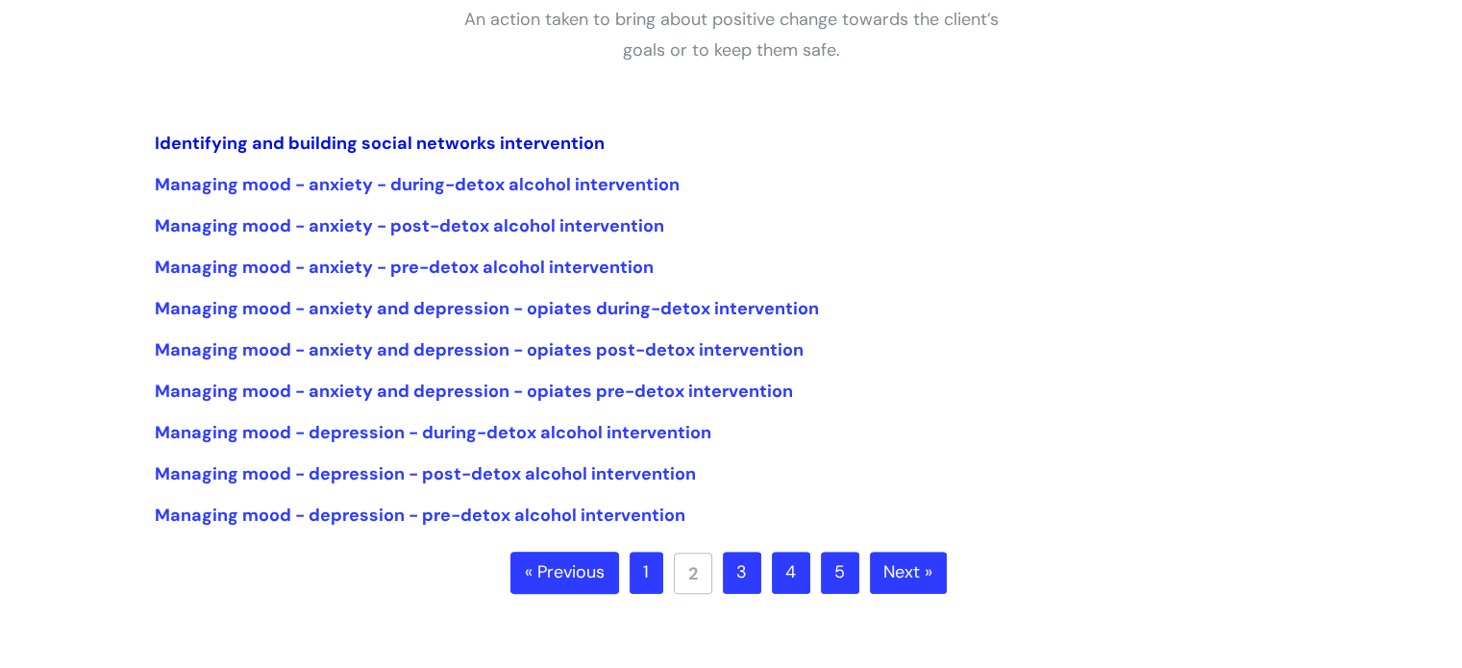
click at [558, 148] on link "Identifying and building social networks intervention" at bounding box center [380, 143] width 450 height 23
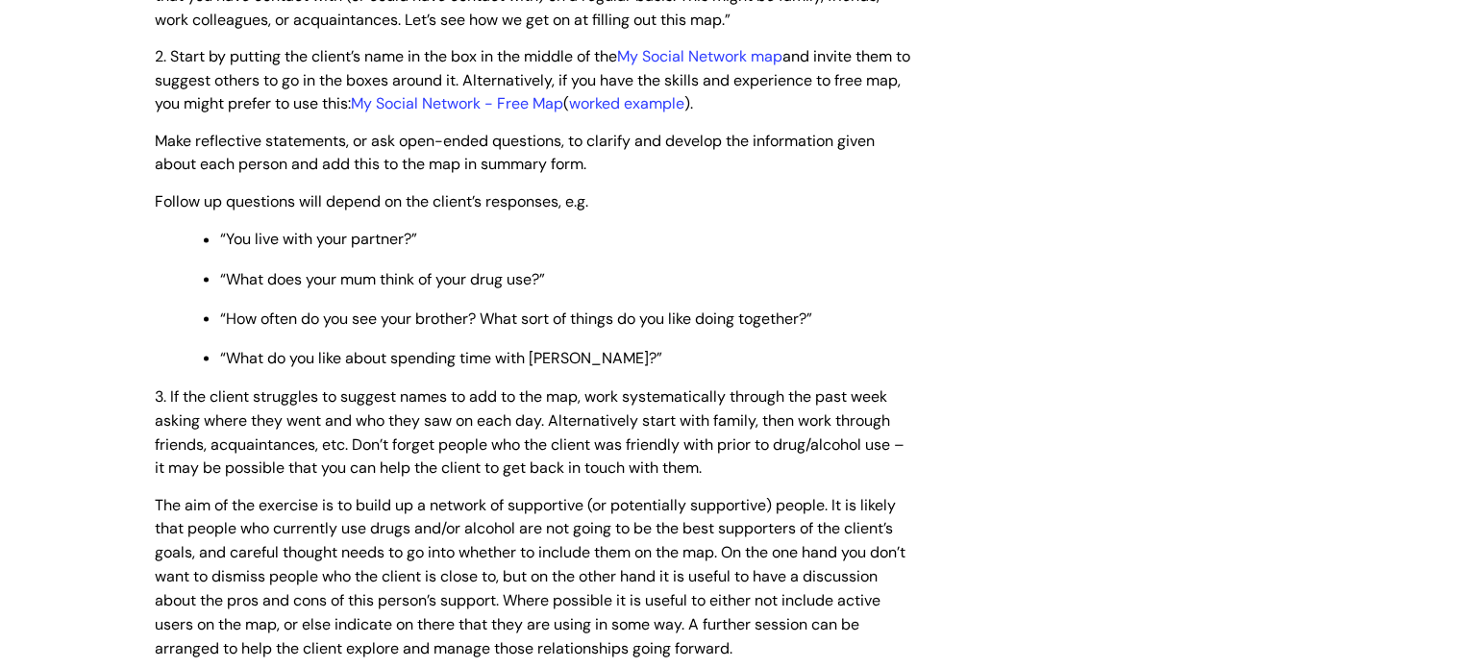
scroll to position [3365, 0]
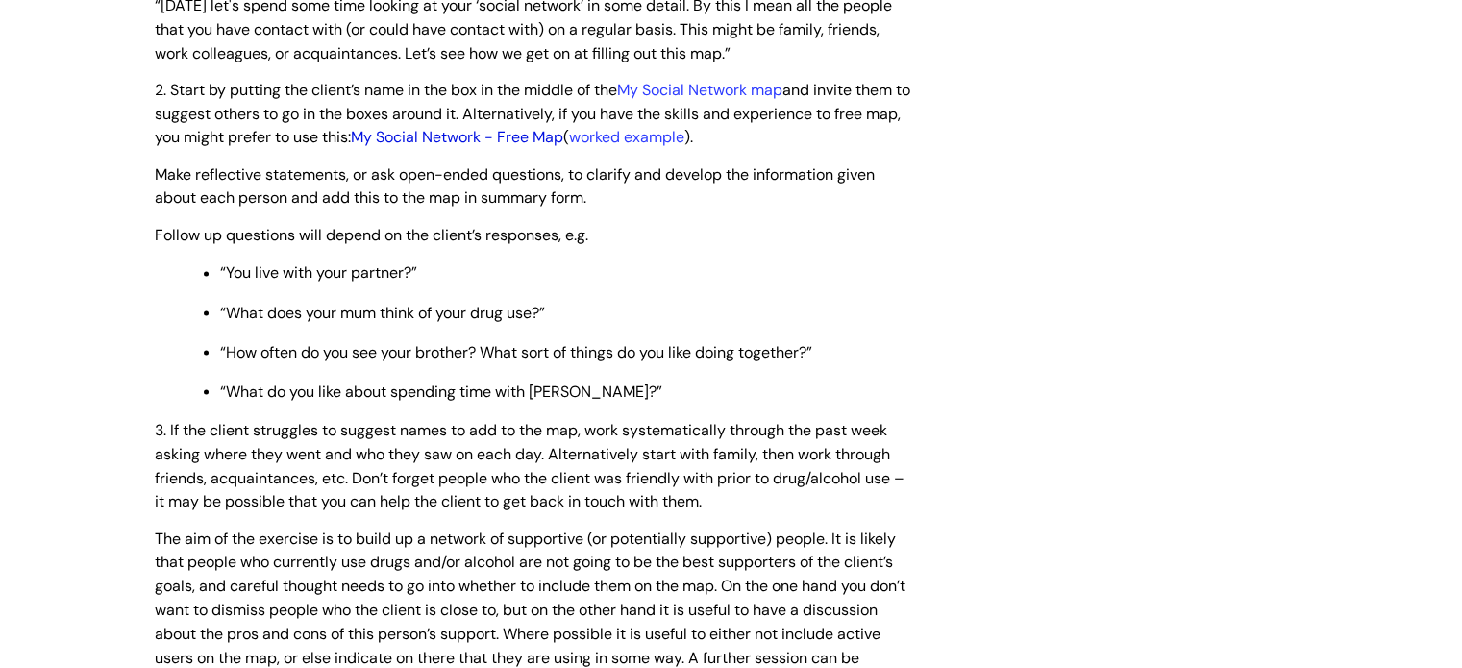
click at [527, 137] on link "My Social Network - Free Map" at bounding box center [457, 137] width 212 height 20
